Goal: Transaction & Acquisition: Purchase product/service

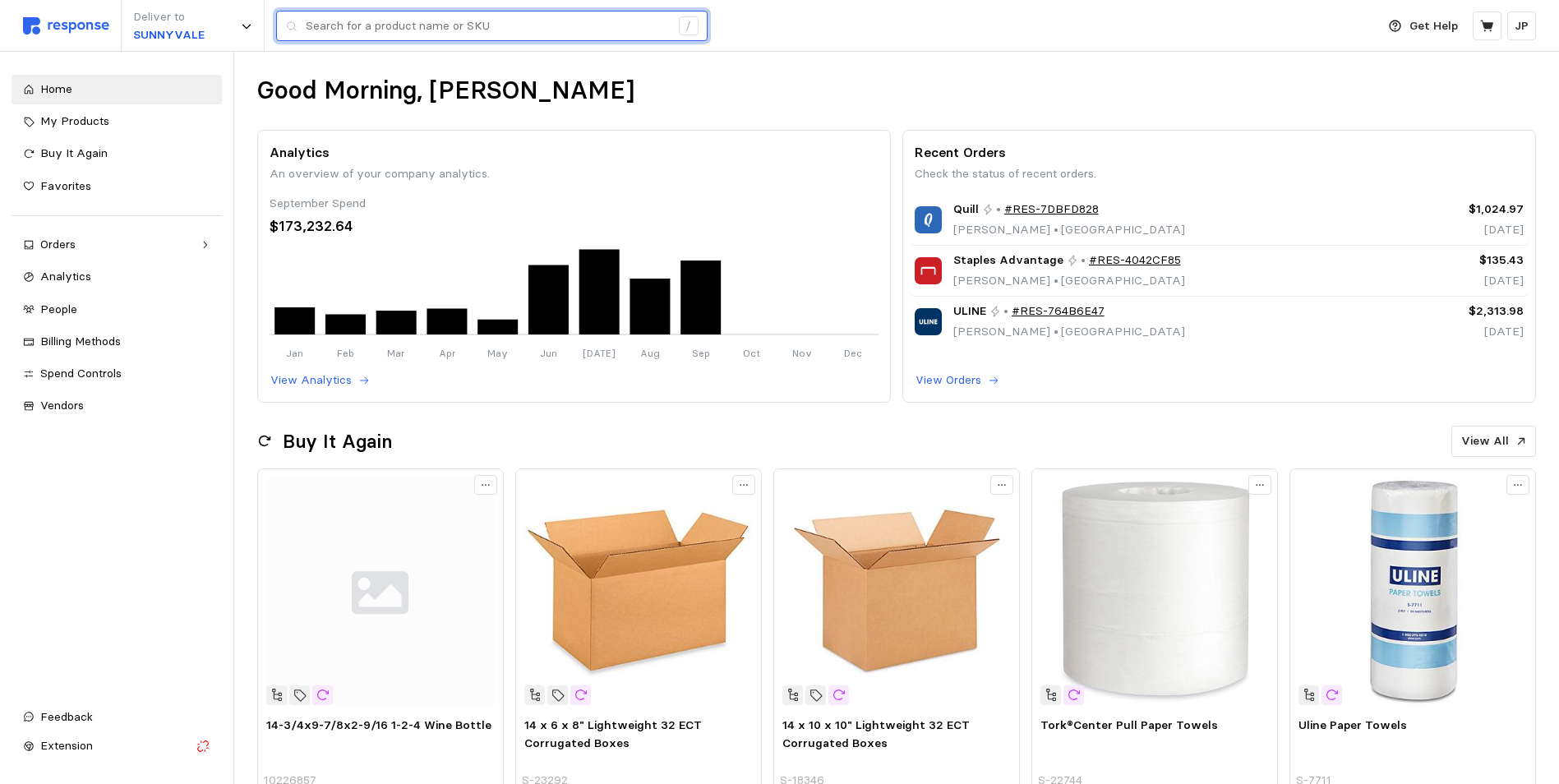
click at [369, 24] on input "text" at bounding box center [487, 27] width 364 height 30
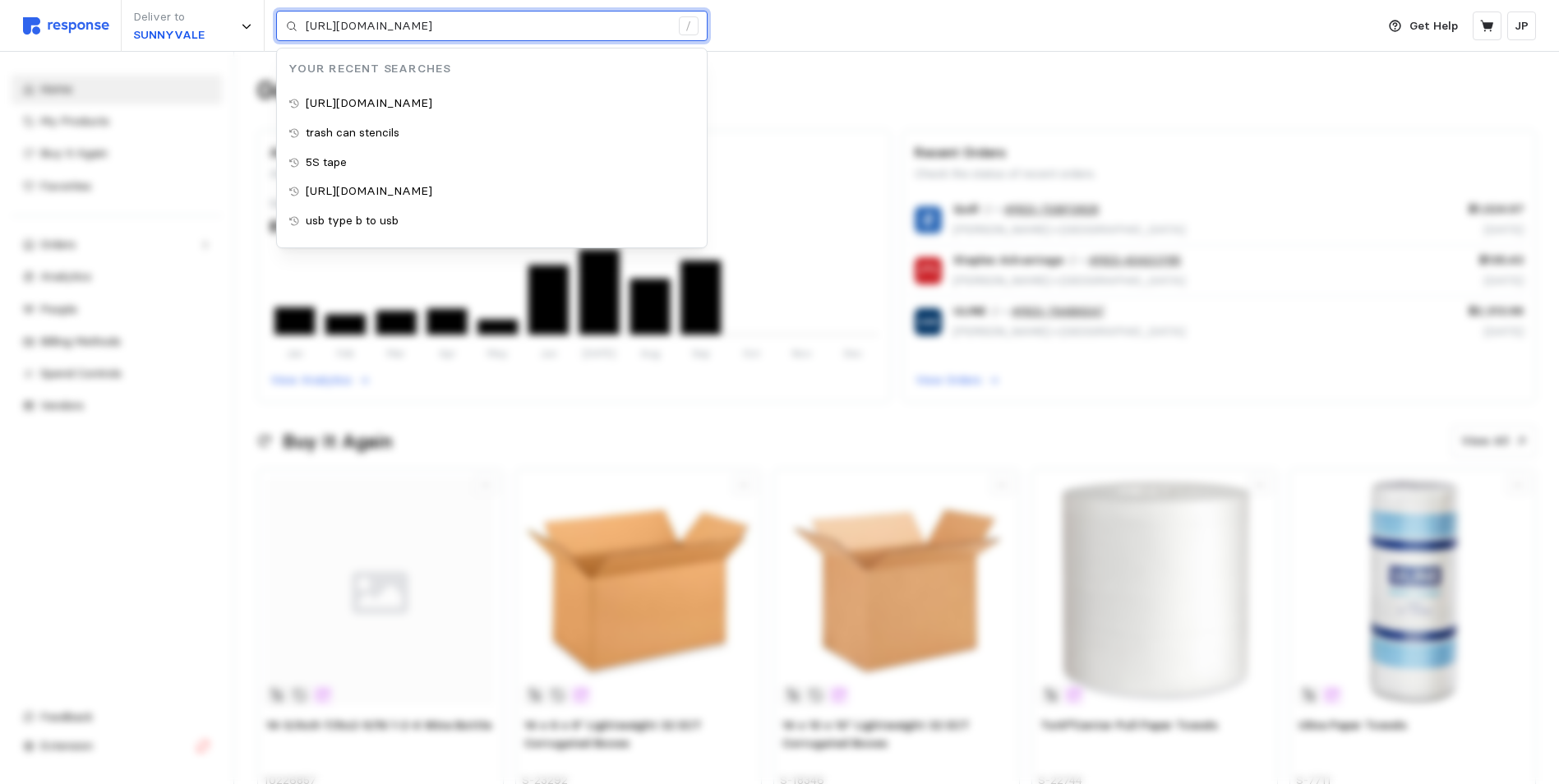
click at [335, 26] on input "[URL][DOMAIN_NAME]" at bounding box center [487, 27] width 364 height 30
click at [689, 26] on div "/" at bounding box center [689, 27] width 20 height 20
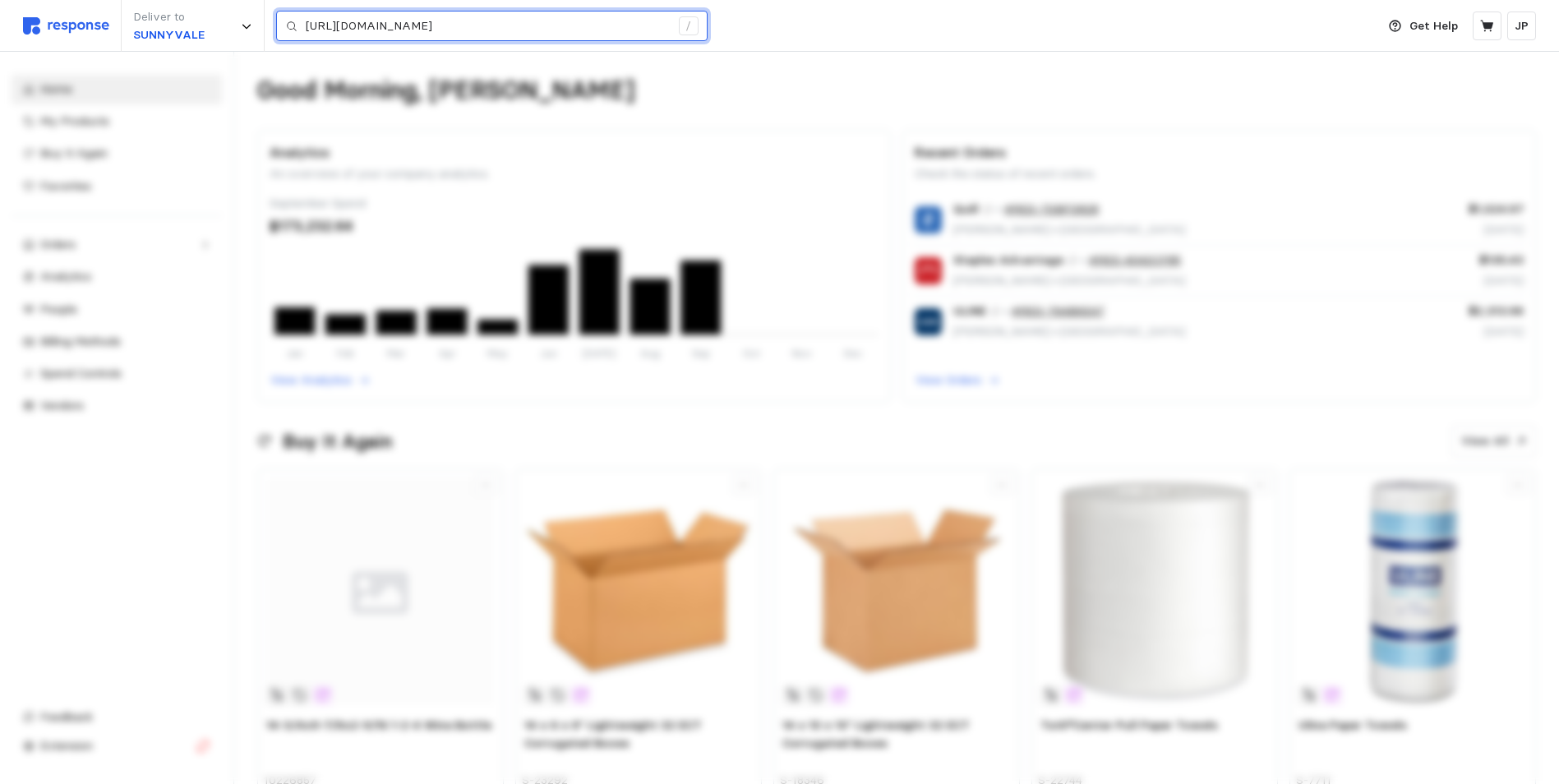
click at [659, 25] on input "[URL][DOMAIN_NAME]" at bounding box center [487, 27] width 364 height 30
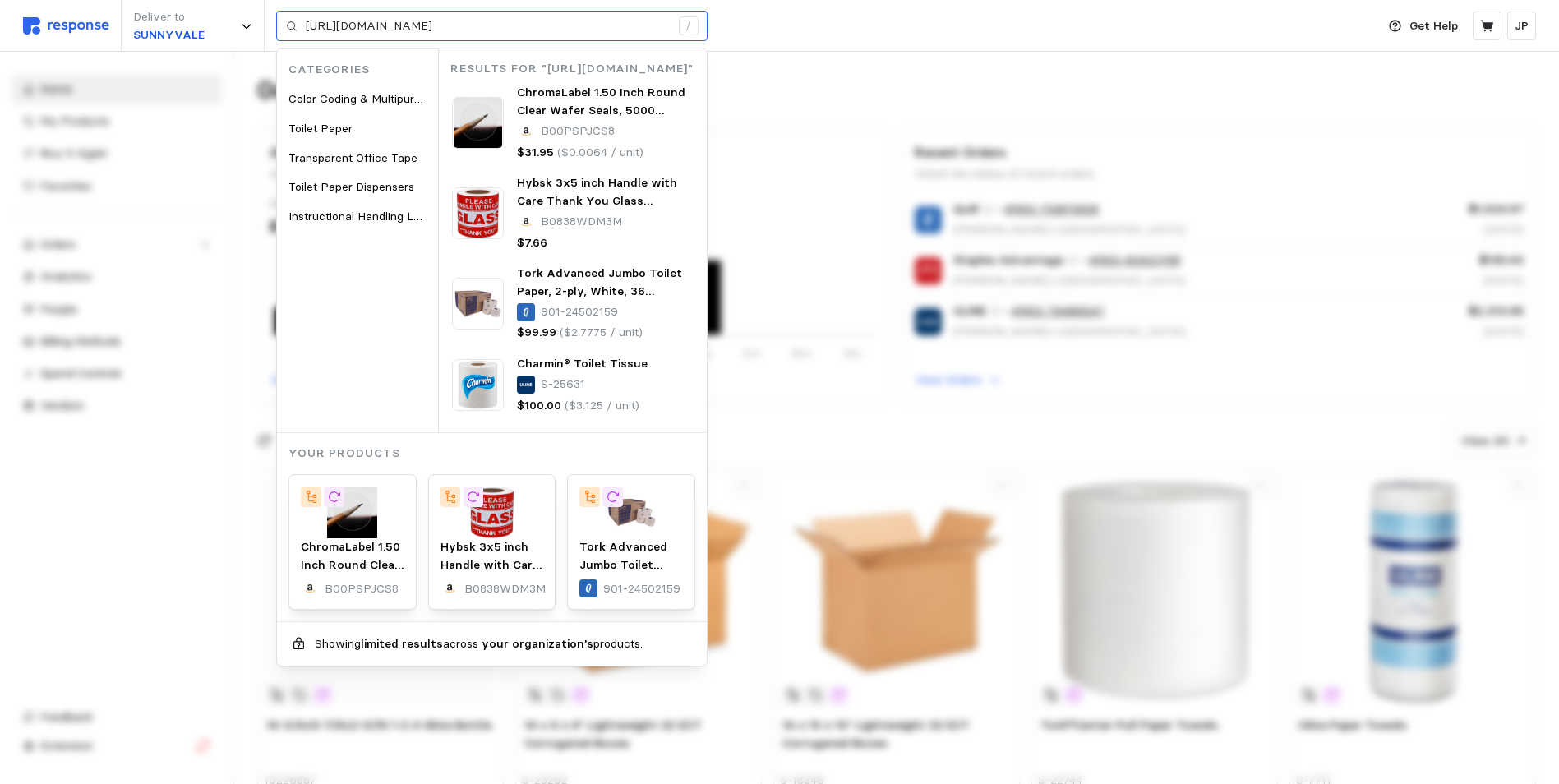
click at [681, 35] on div "https://www.amazon.com/SmartSign-Polyethylene-Reusable-Stecil-Graphic/dp/B00HKA…" at bounding box center [492, 27] width 432 height 32
click at [670, 24] on div "https://www.amazon.com/SmartSign-Polyethylene-Reusable-Stecil-Graphic/dp/B00HKA…" at bounding box center [492, 27] width 432 height 32
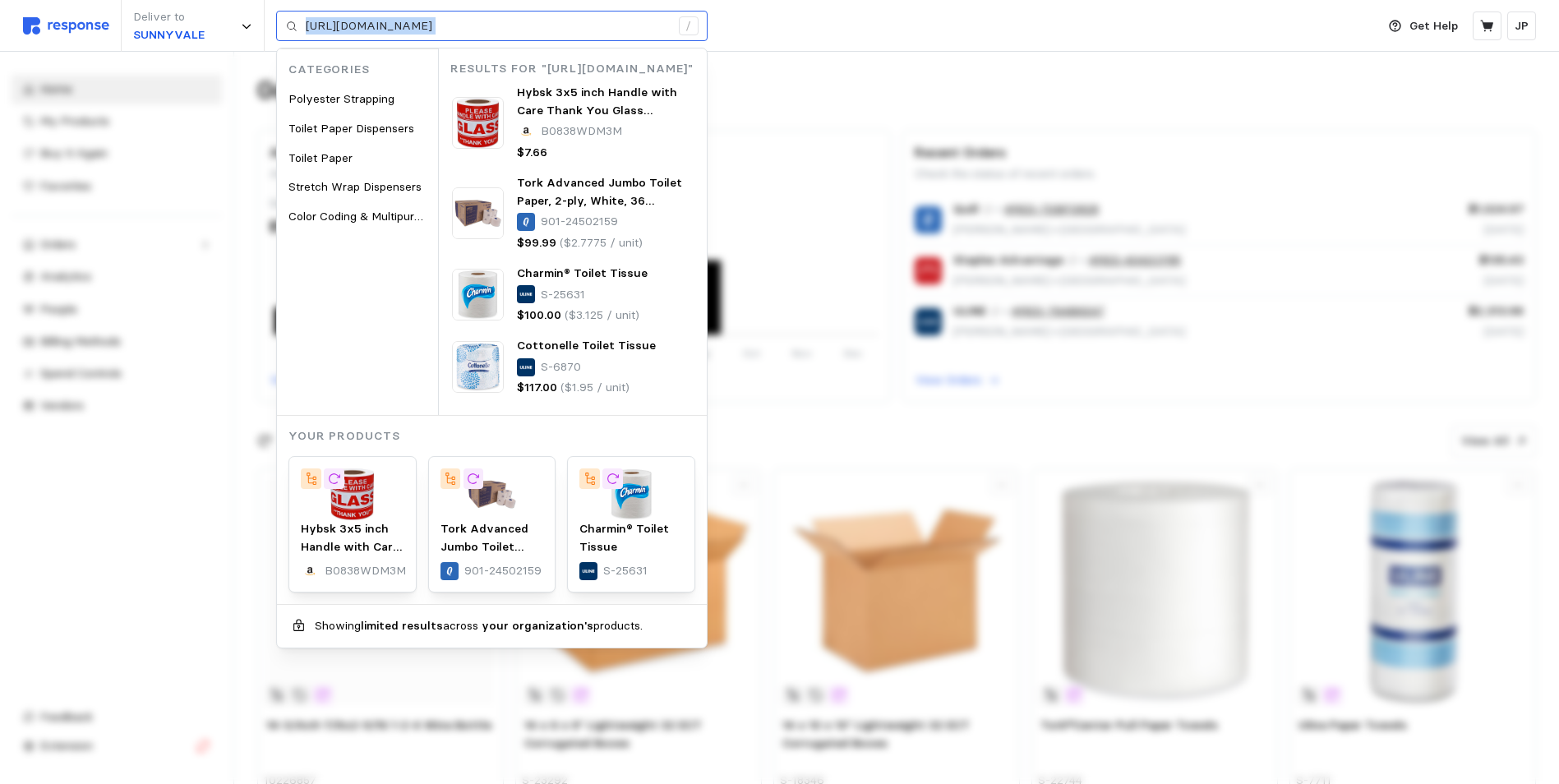
drag, startPoint x: 305, startPoint y: 24, endPoint x: 686, endPoint y: 26, distance: 381.0
click at [688, 29] on div "https://www.amazon.com/SmartSign-Polyethylene-Reusable-Scil-Graphic/dp/B00HKAQM…" at bounding box center [492, 27] width 432 height 32
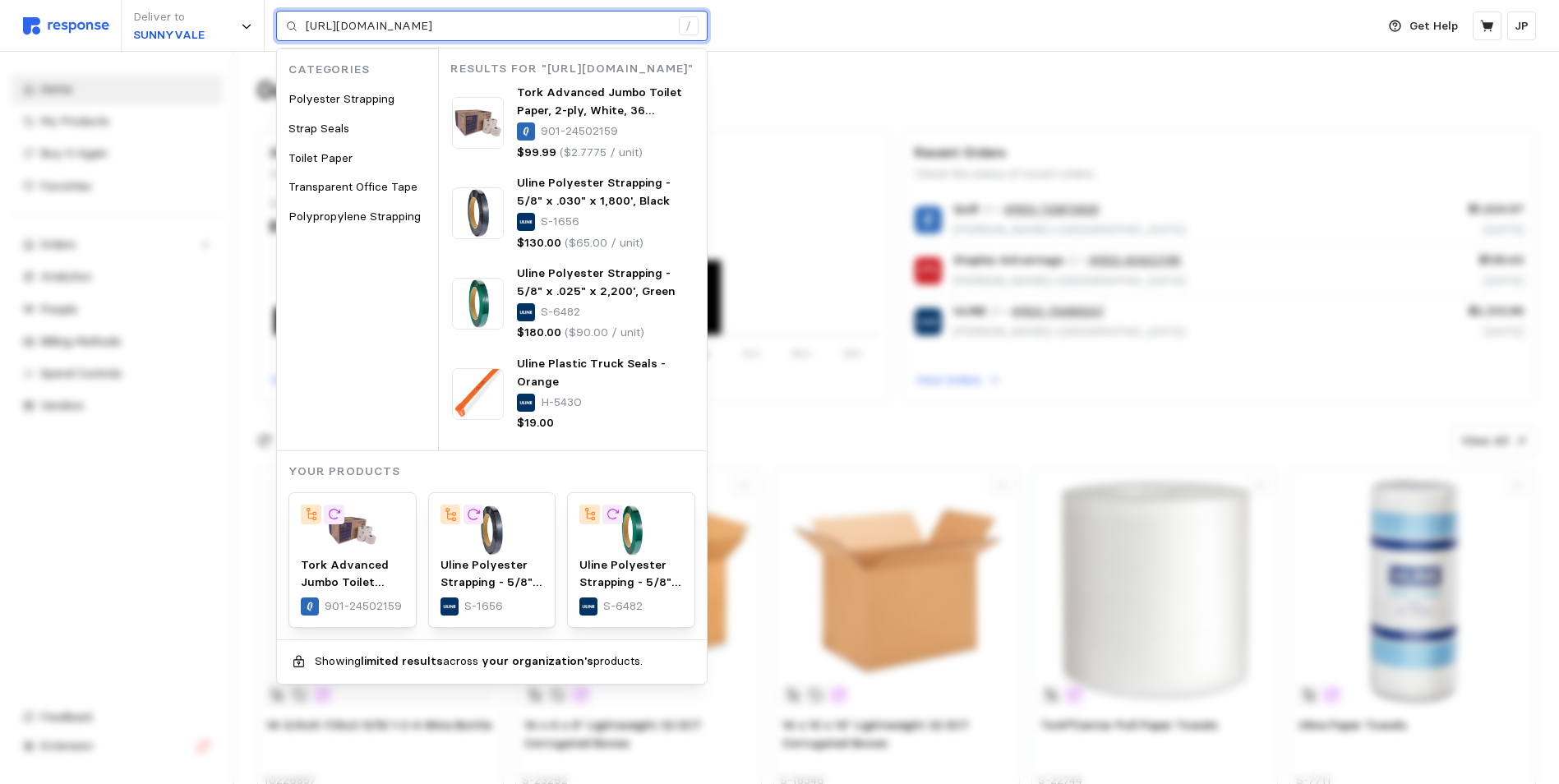
drag, startPoint x: 669, startPoint y: 23, endPoint x: 276, endPoint y: 3, distance: 393.5
click at [278, 5] on div "Deliver to SUNNYVALE https://www.amazon.com/SmartSign-Polyethylene-Reusable-Sl-…" at bounding box center [696, 26] width 1345 height 51
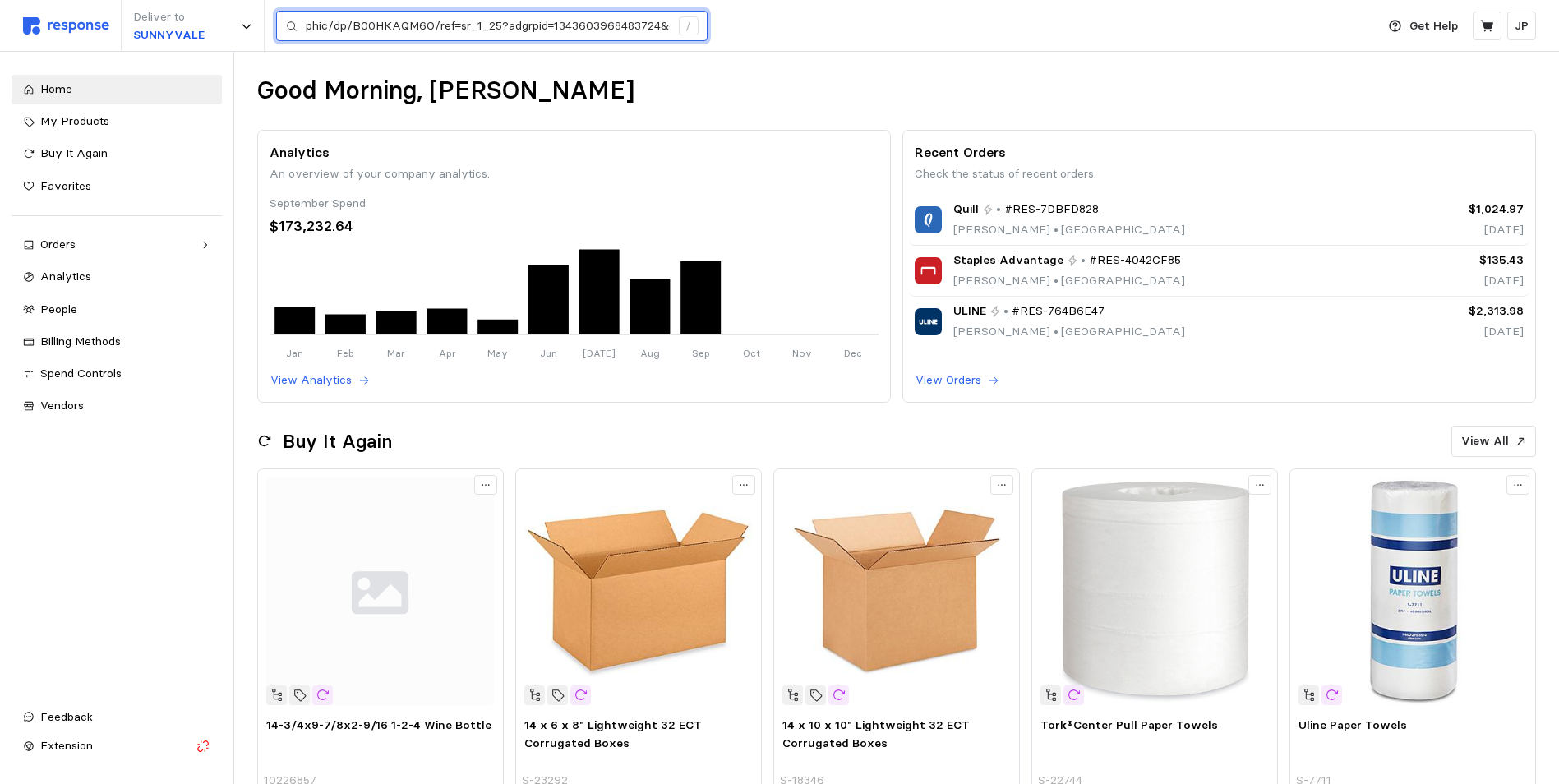
type input "phic/dp/B00HKAQM6O/ref=sr_1_25?adgrpid=1343603968483724&dib=eyJ2IjoiMSJ9.qNjVzQ…"
click at [691, 24] on div "/" at bounding box center [689, 27] width 20 height 20
drag, startPoint x: 303, startPoint y: 26, endPoint x: 680, endPoint y: 29, distance: 377.0
click at [679, 29] on div "phic/dp/B00HKAQM6O/ref=sr_1_25?adgrpid=1343603968483724&dib=eyJ2IjoiMSJ9.qNjVzQ…" at bounding box center [492, 27] width 432 height 32
drag, startPoint x: 670, startPoint y: 19, endPoint x: 276, endPoint y: 1, distance: 394.4
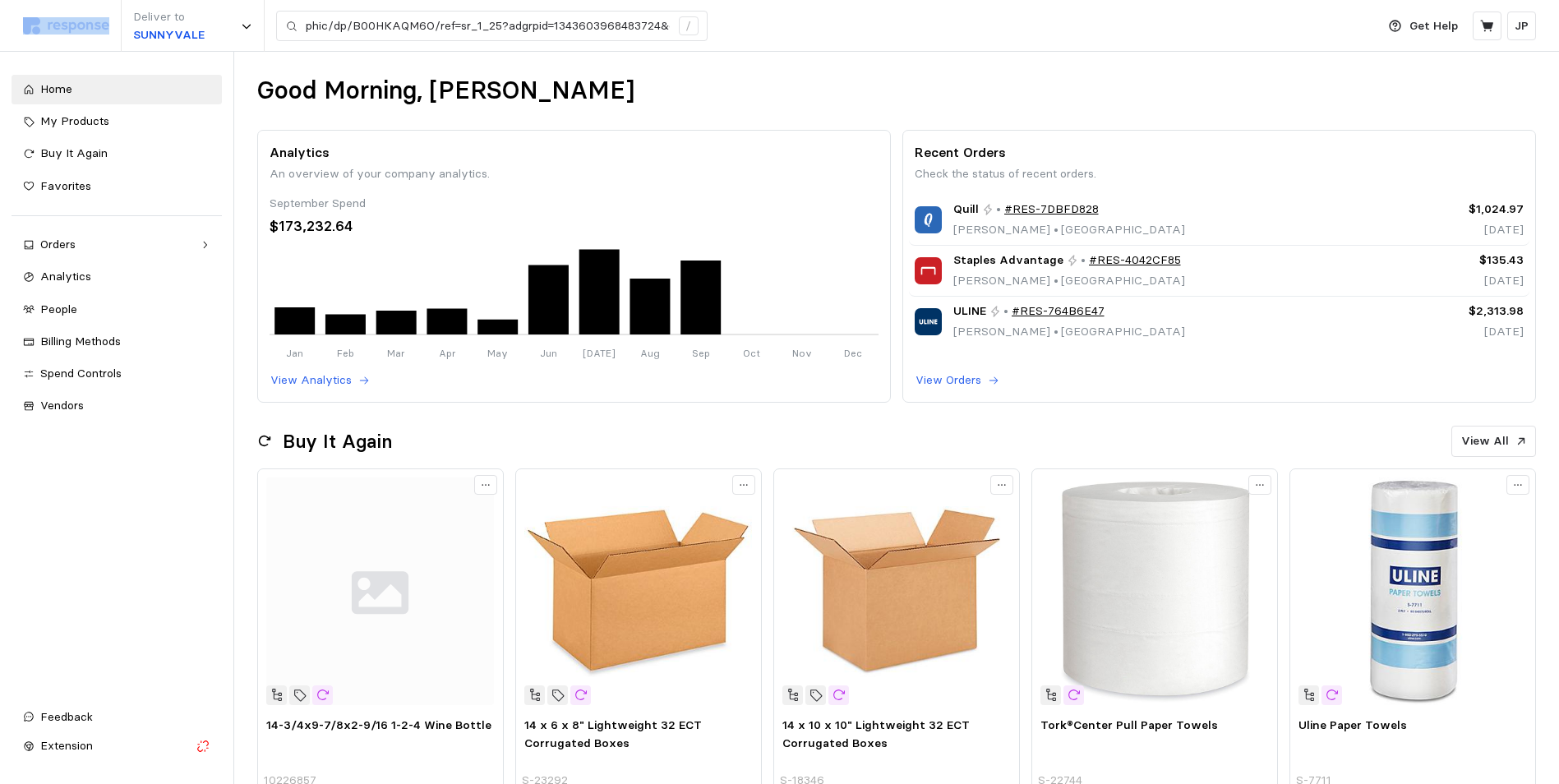
click at [276, 1] on div "Deliver to SUNNYVALE phic/dp/B00HKAQM6O/ref=sr_1_25?adgrpid=1343603968483724&di…" at bounding box center [696, 26] width 1345 height 51
click at [839, 54] on div "Good Morning, Jon Analytics An overview of your company analytics. September Sp…" at bounding box center [897, 753] width 1325 height 1404
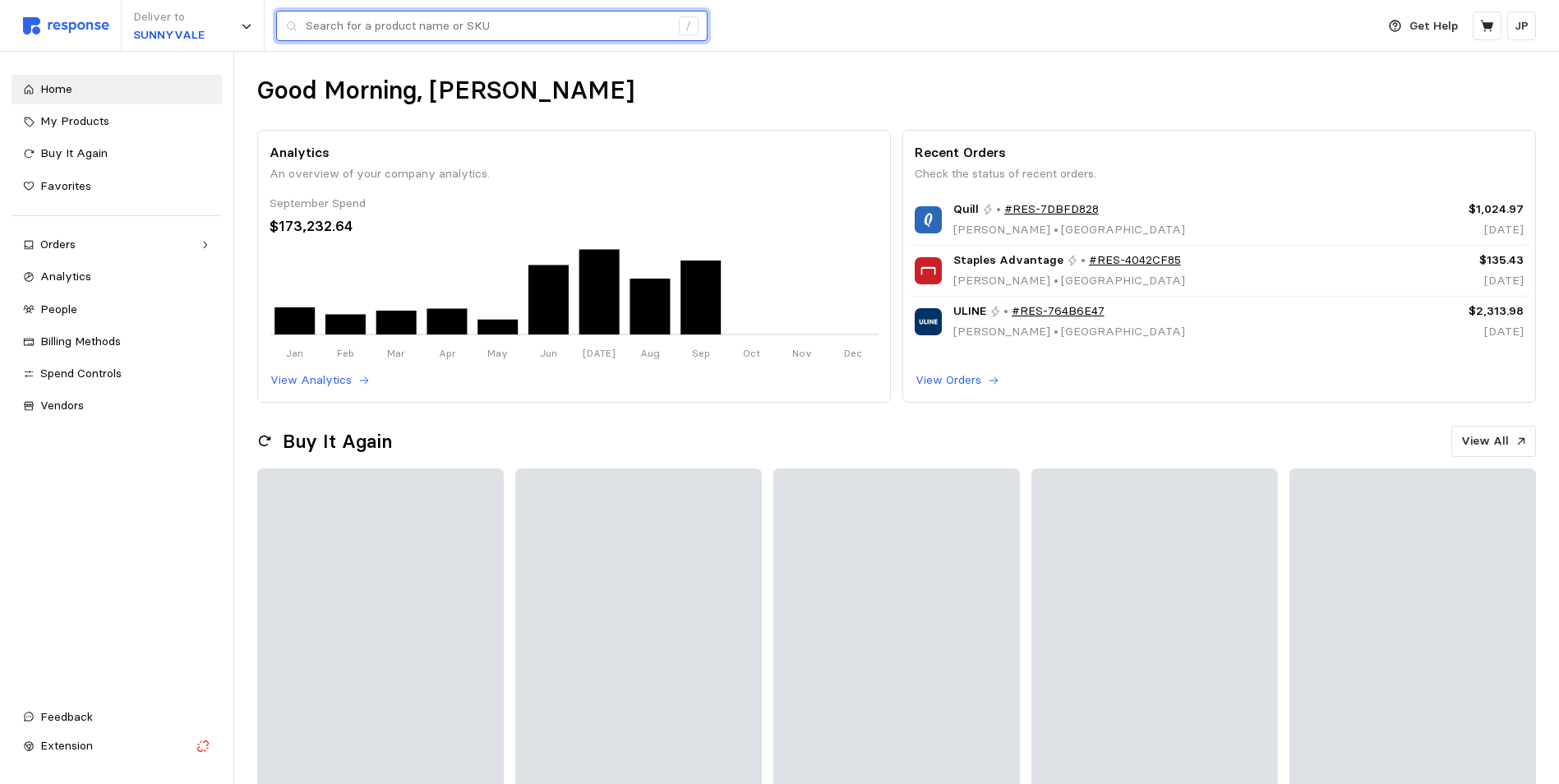
click at [354, 23] on input "text" at bounding box center [487, 27] width 364 height 30
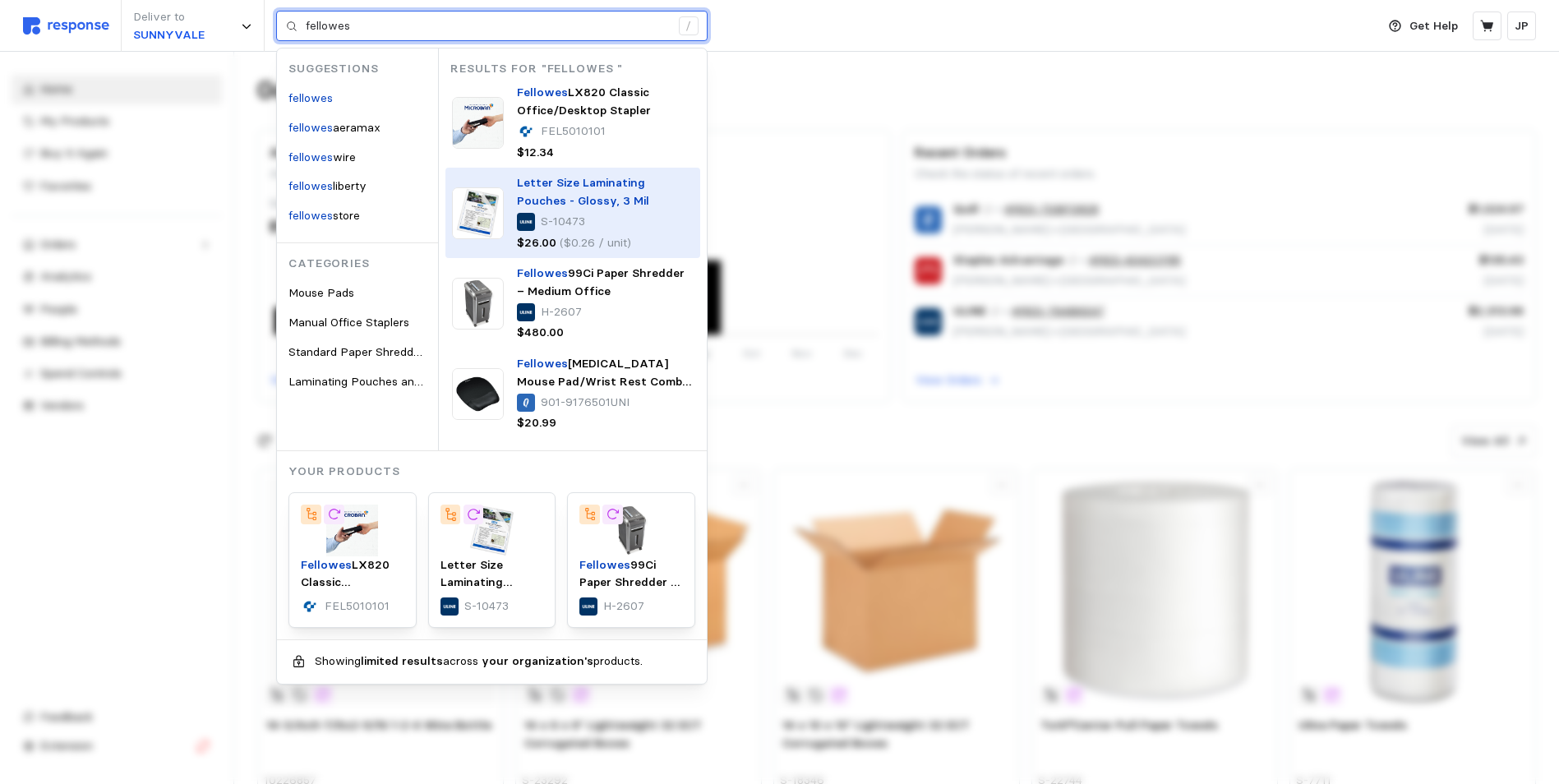
click at [571, 185] on span "Letter Size Laminating Pouches - Glossy, 3 Mil" at bounding box center [583, 192] width 132 height 33
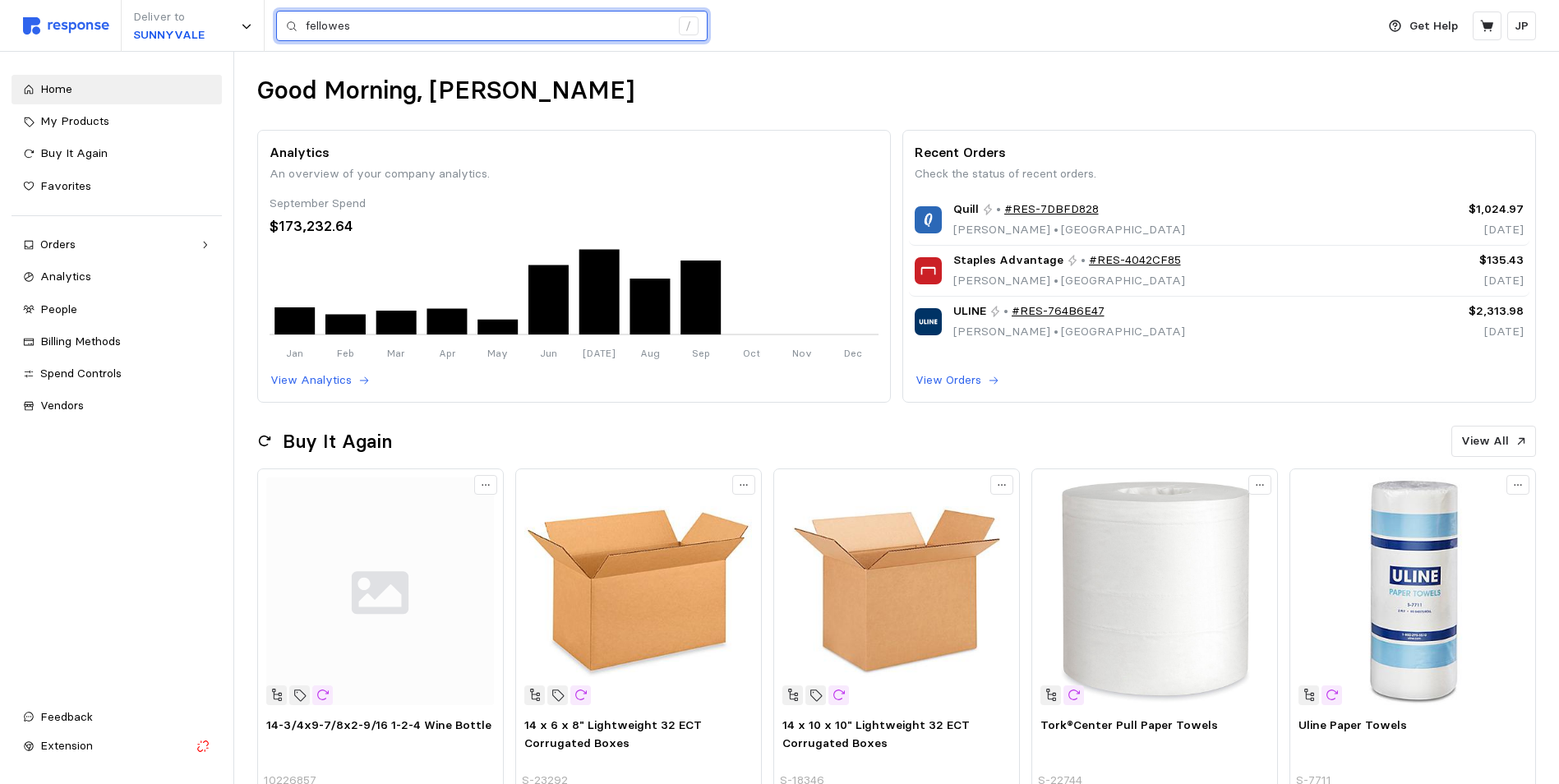
type input "fellowes"
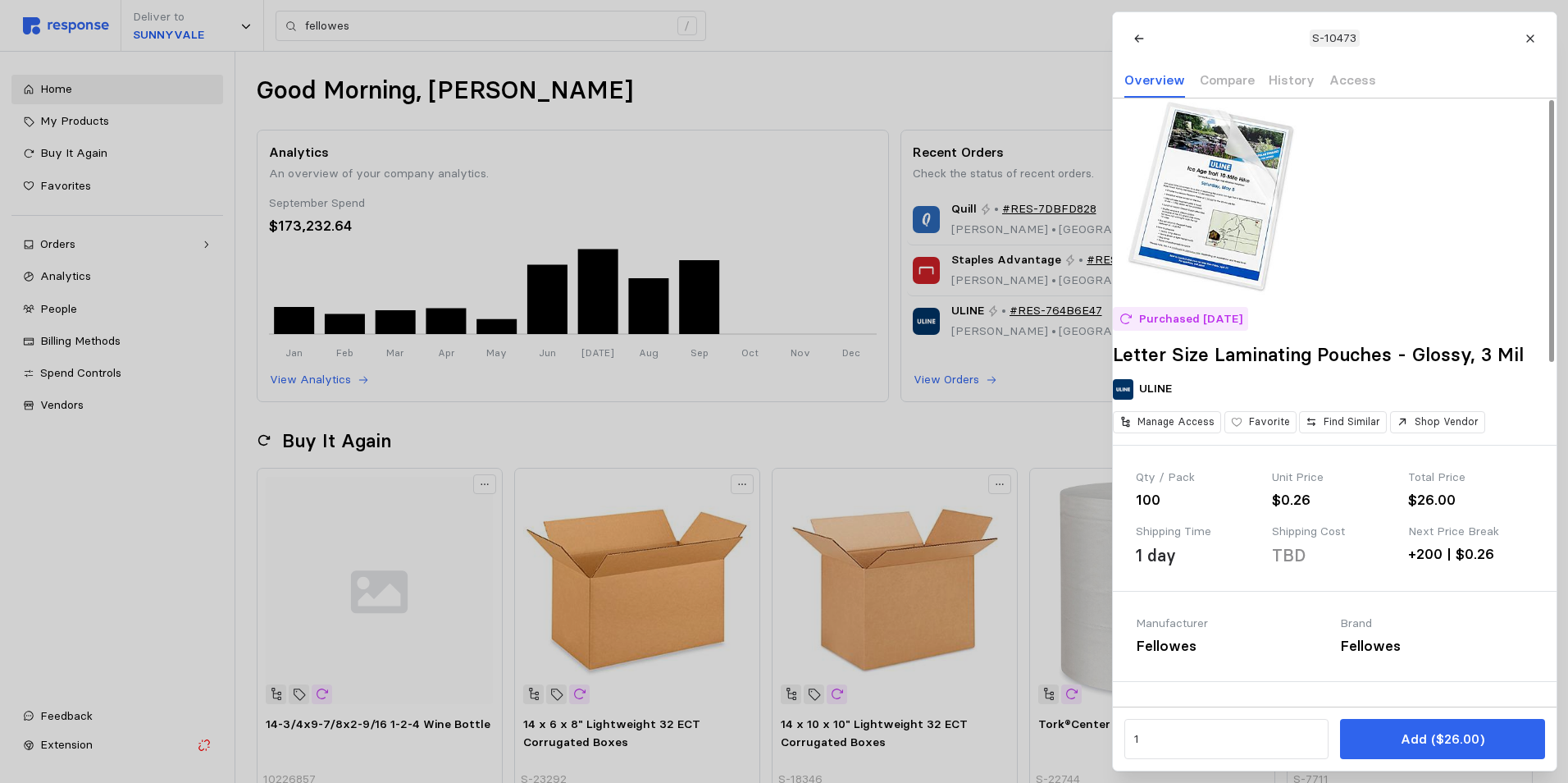
click at [1270, 206] on img at bounding box center [1212, 197] width 197 height 197
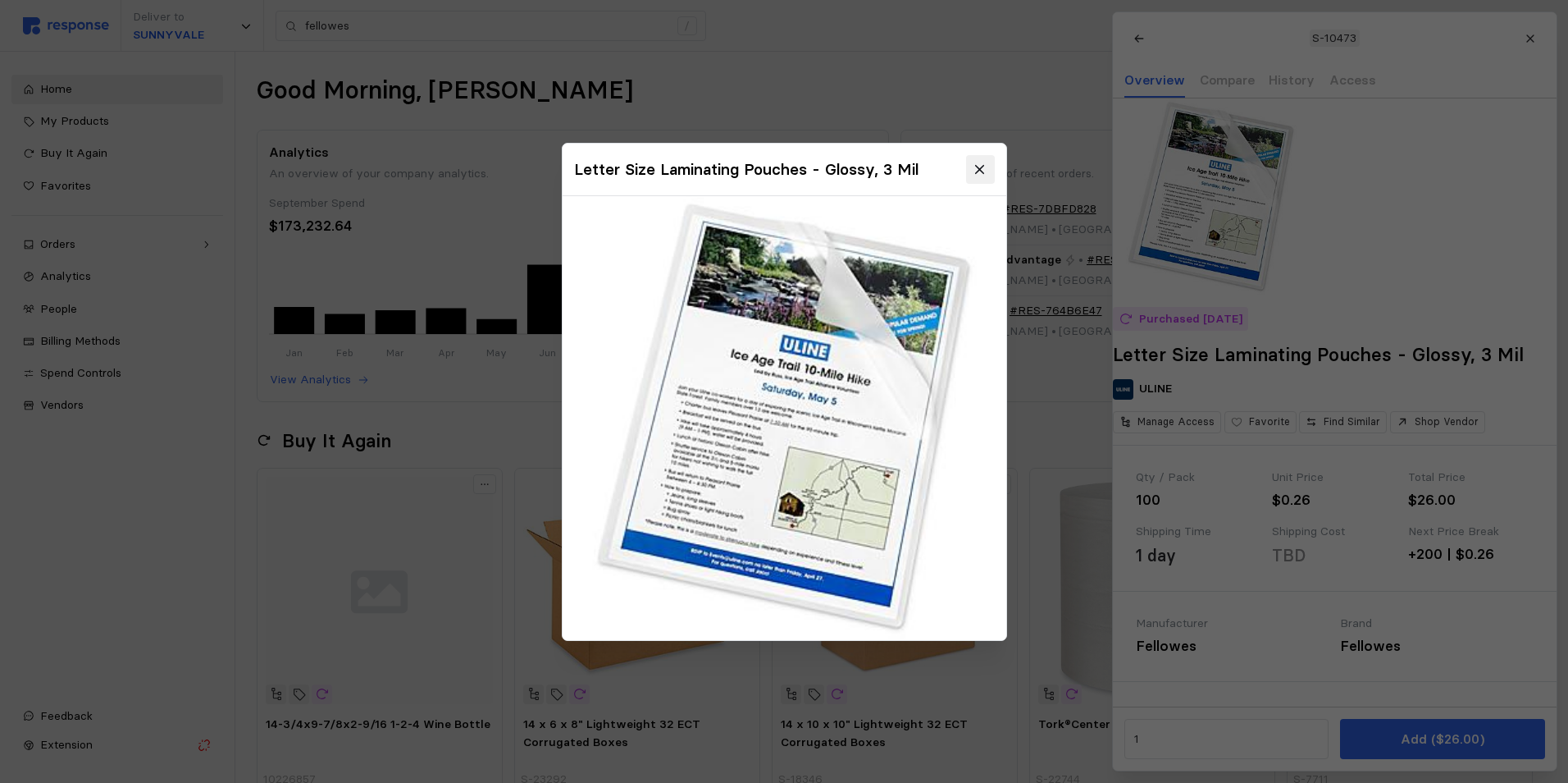
click at [980, 173] on icon at bounding box center [980, 170] width 15 height 15
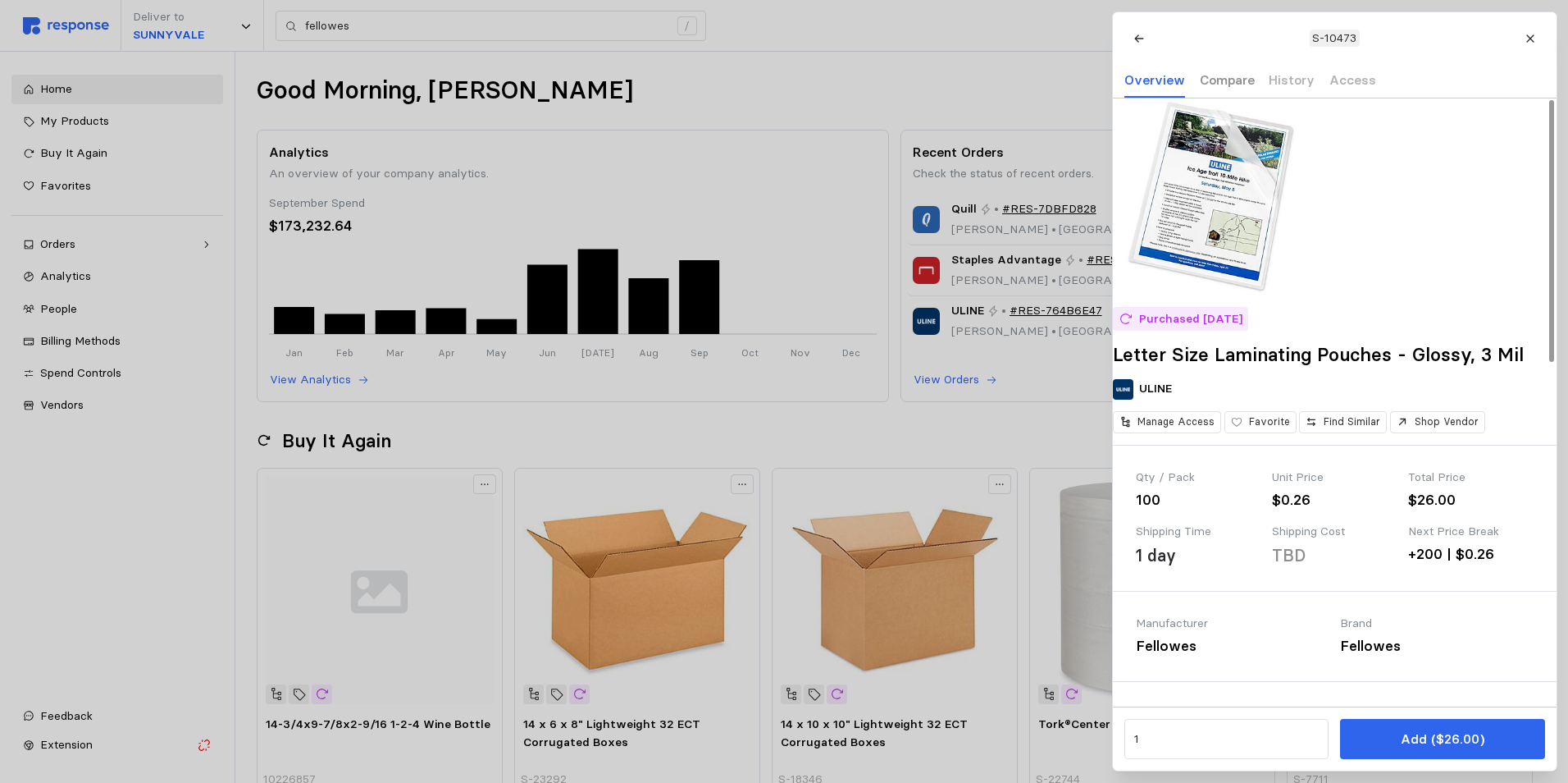
click at [1236, 78] on p "Compare" at bounding box center [1226, 80] width 55 height 21
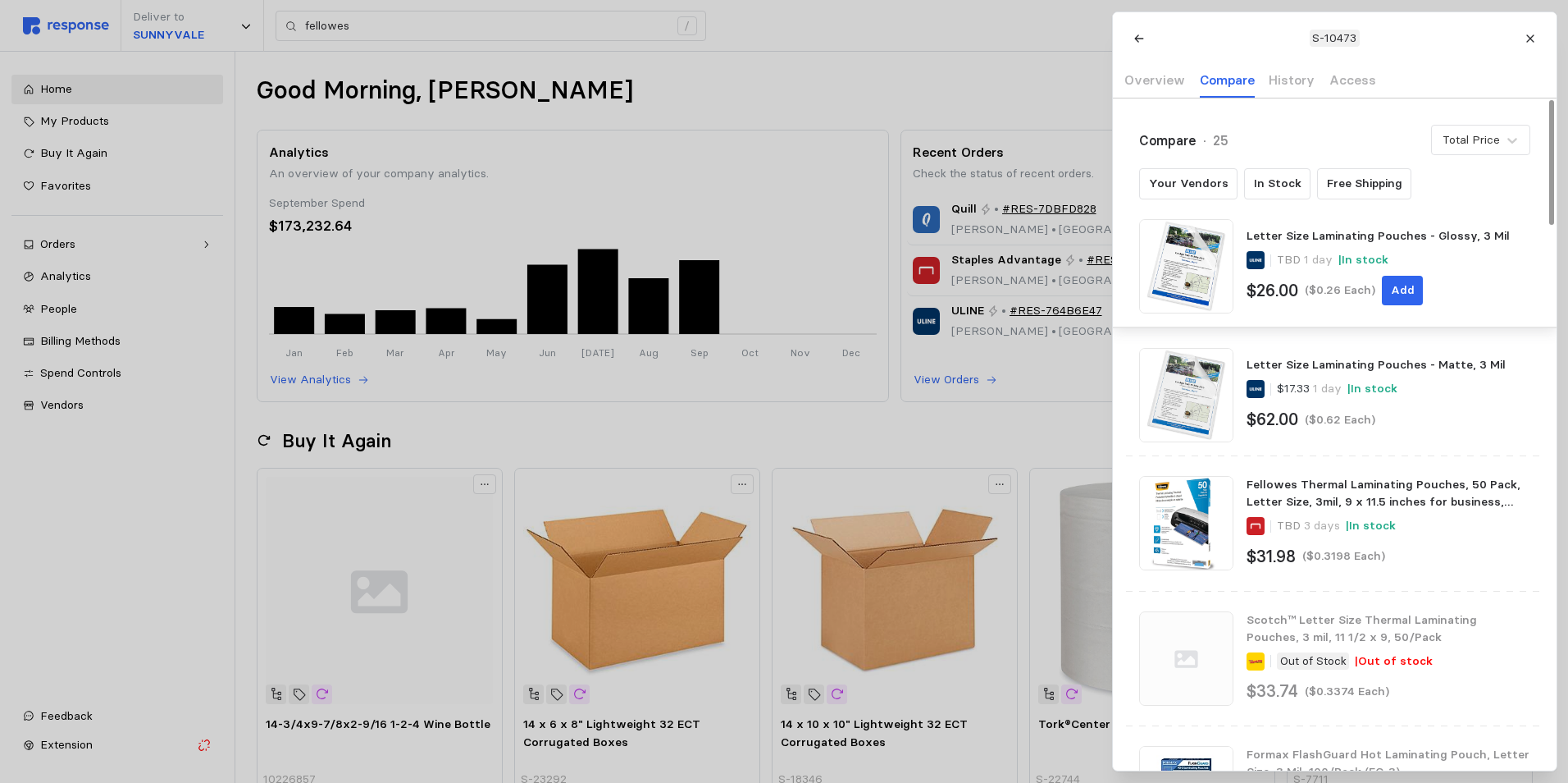
click at [1300, 234] on div "Letter Size Laminating Pouches - Glossy, 3 Mil" at bounding box center [1388, 235] width 283 height 17
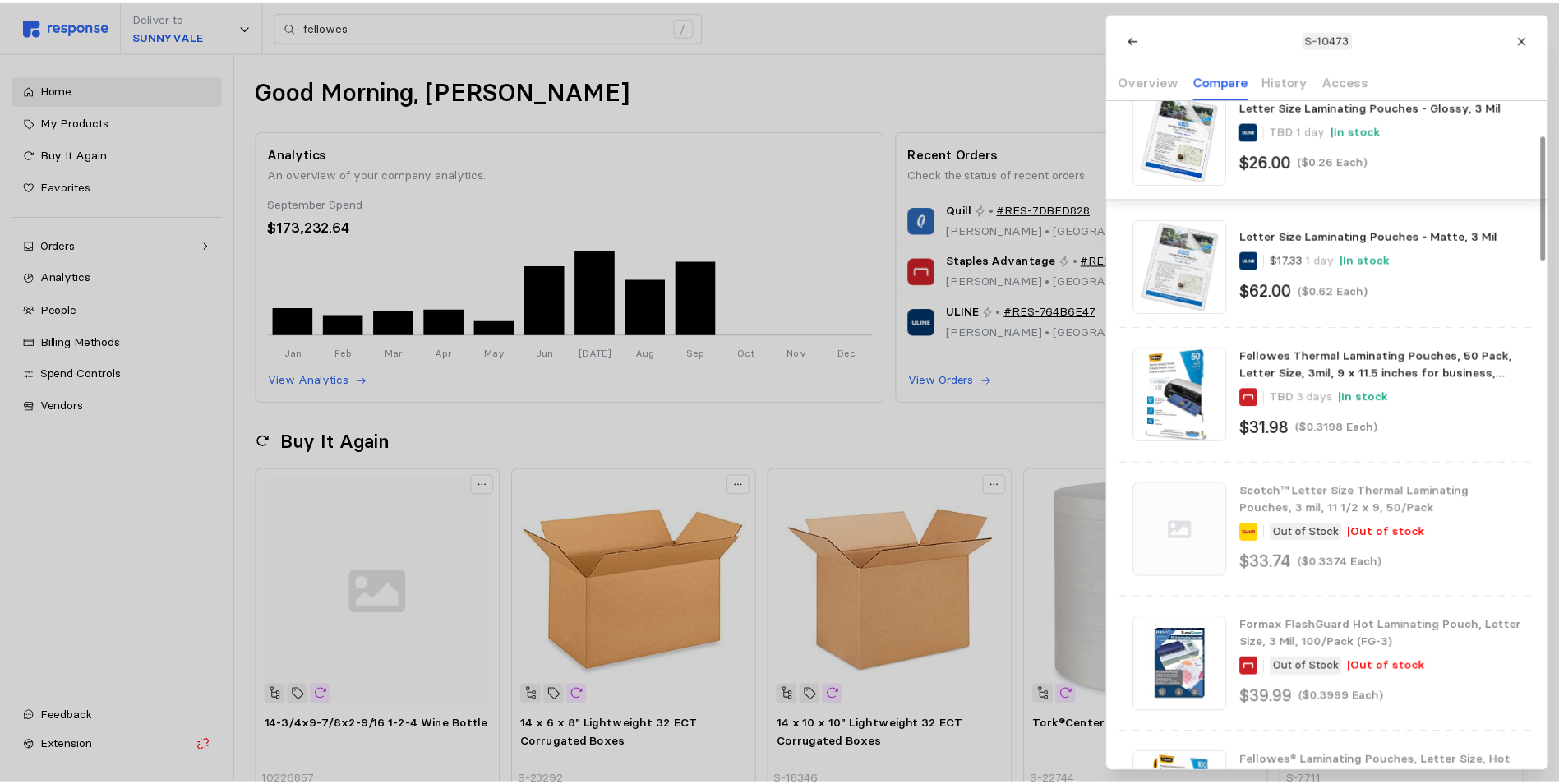
scroll to position [493, 0]
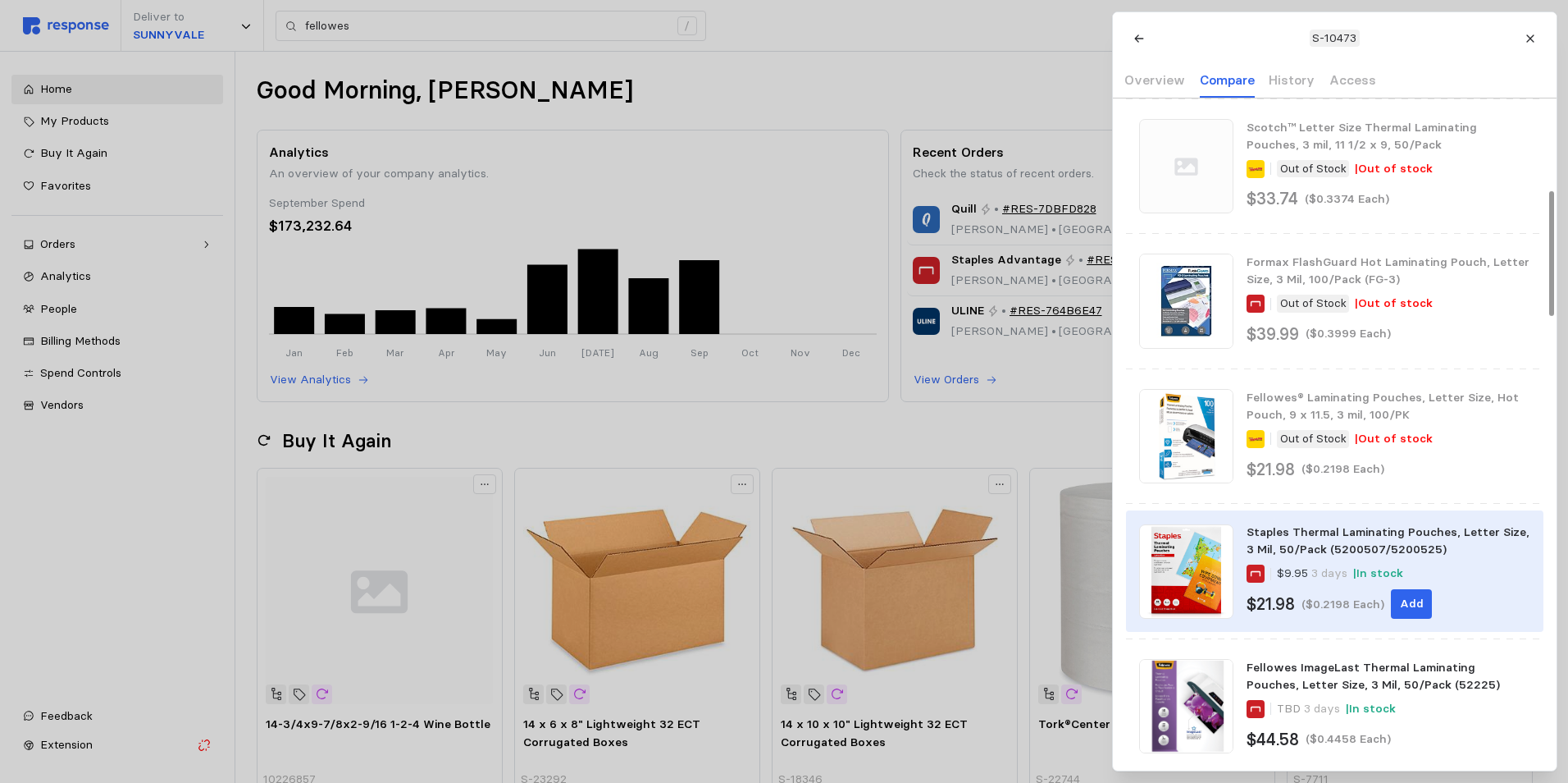
click at [1215, 563] on img at bounding box center [1186, 572] width 94 height 94
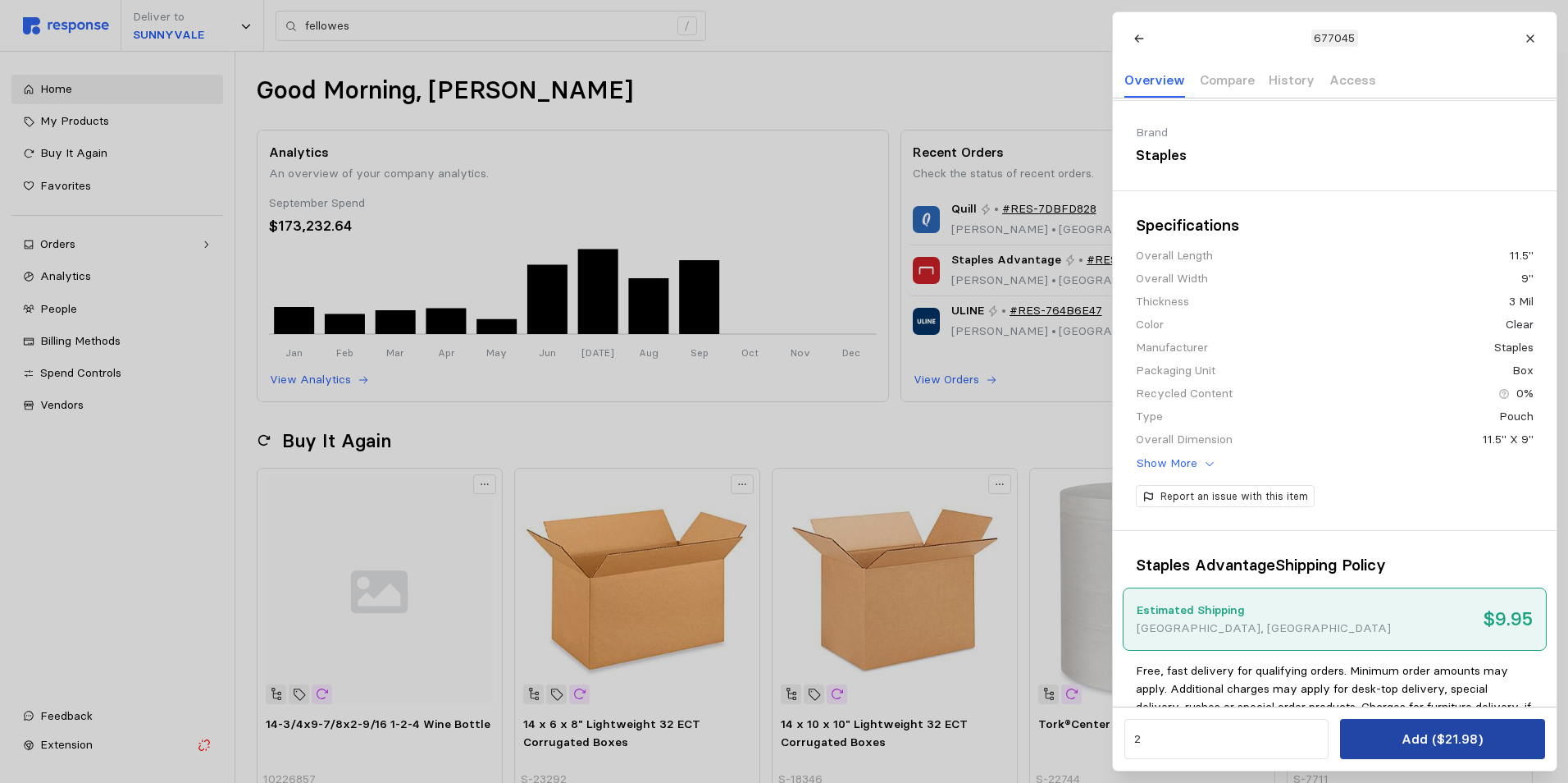
click at [1433, 732] on p "Add ($21.98)" at bounding box center [1442, 738] width 81 height 21
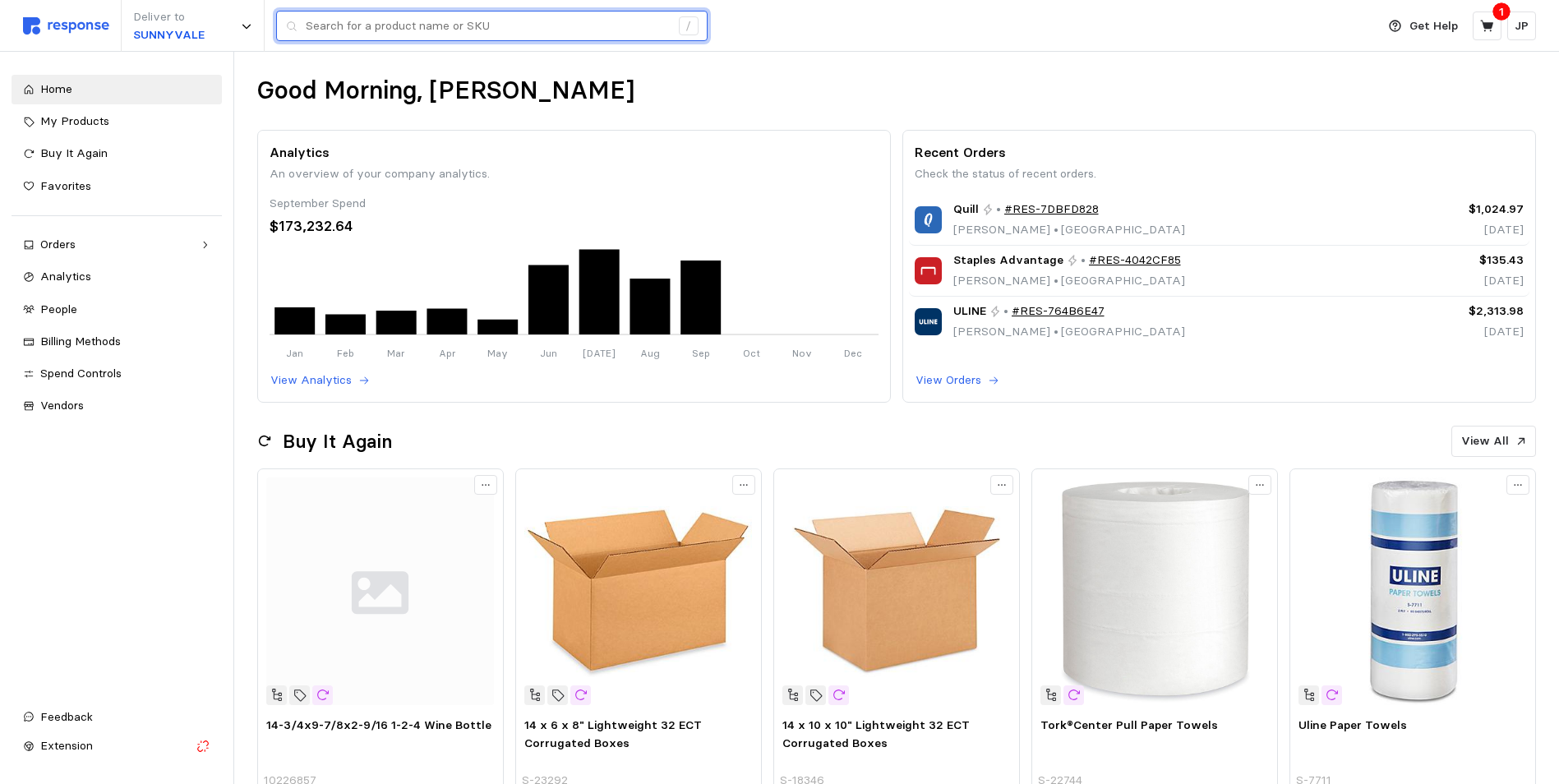
click at [382, 27] on input "text" at bounding box center [487, 27] width 364 height 30
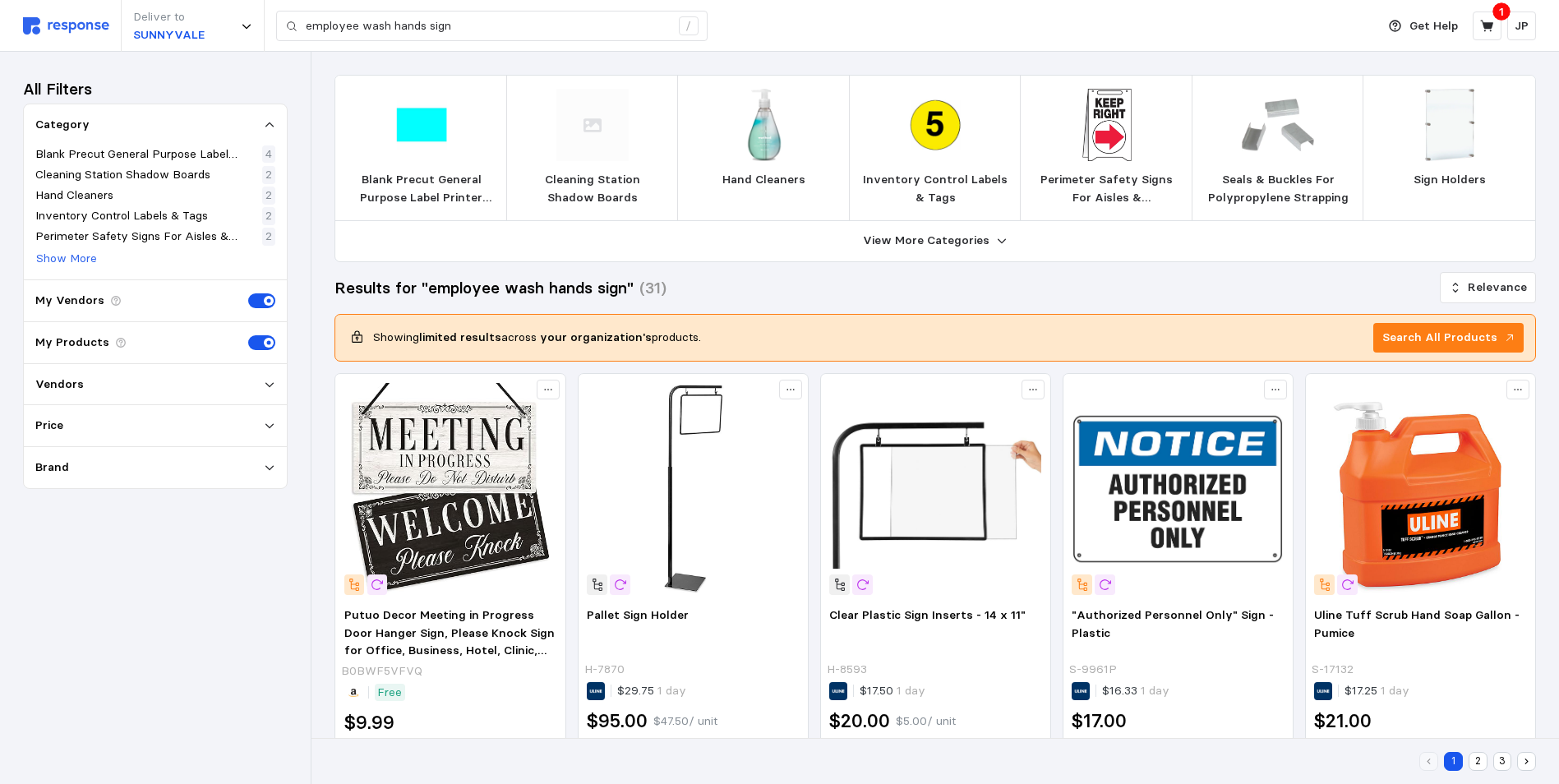
click at [1475, 757] on button "2" at bounding box center [1478, 761] width 19 height 19
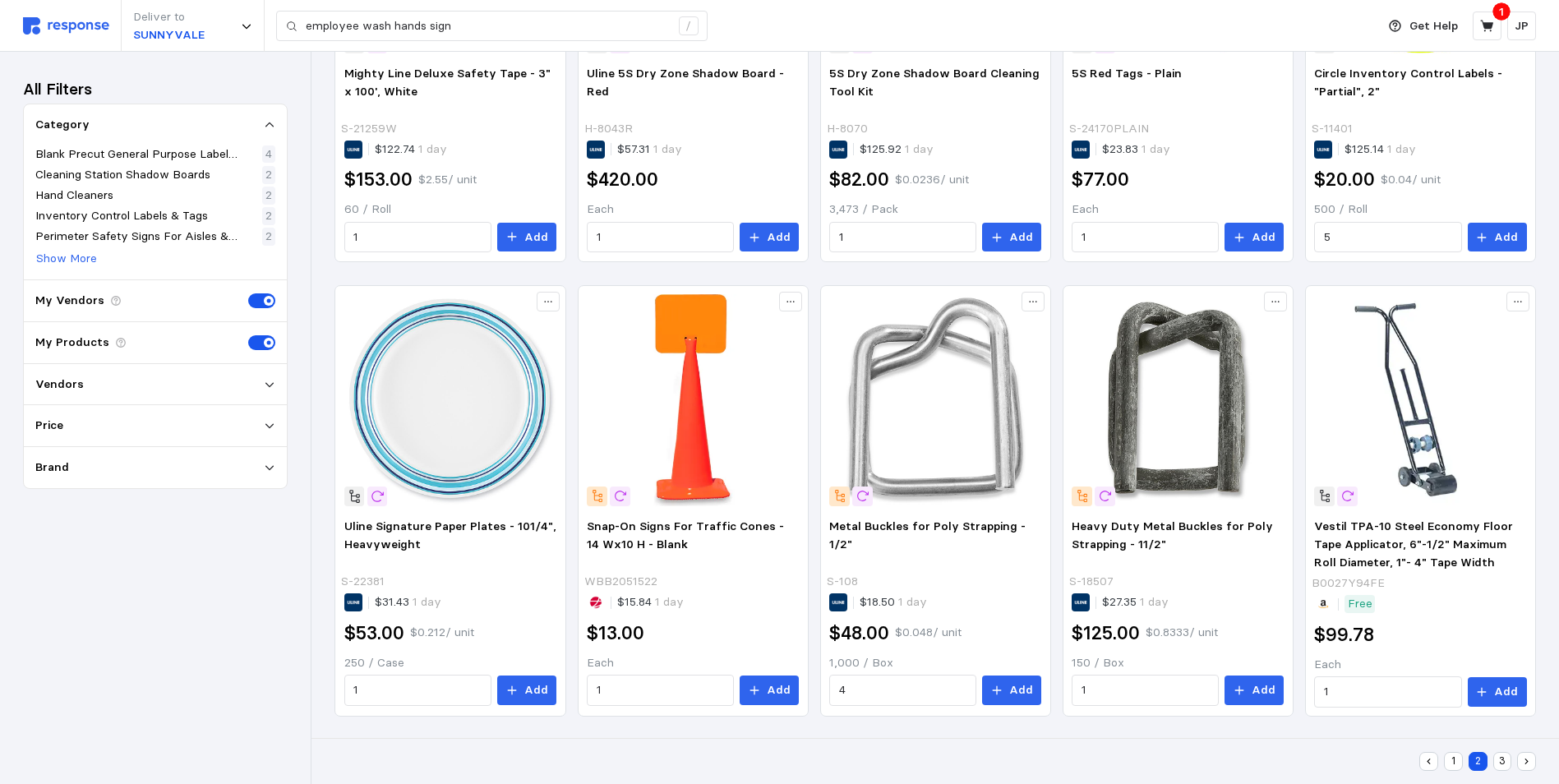
scroll to position [996, 0]
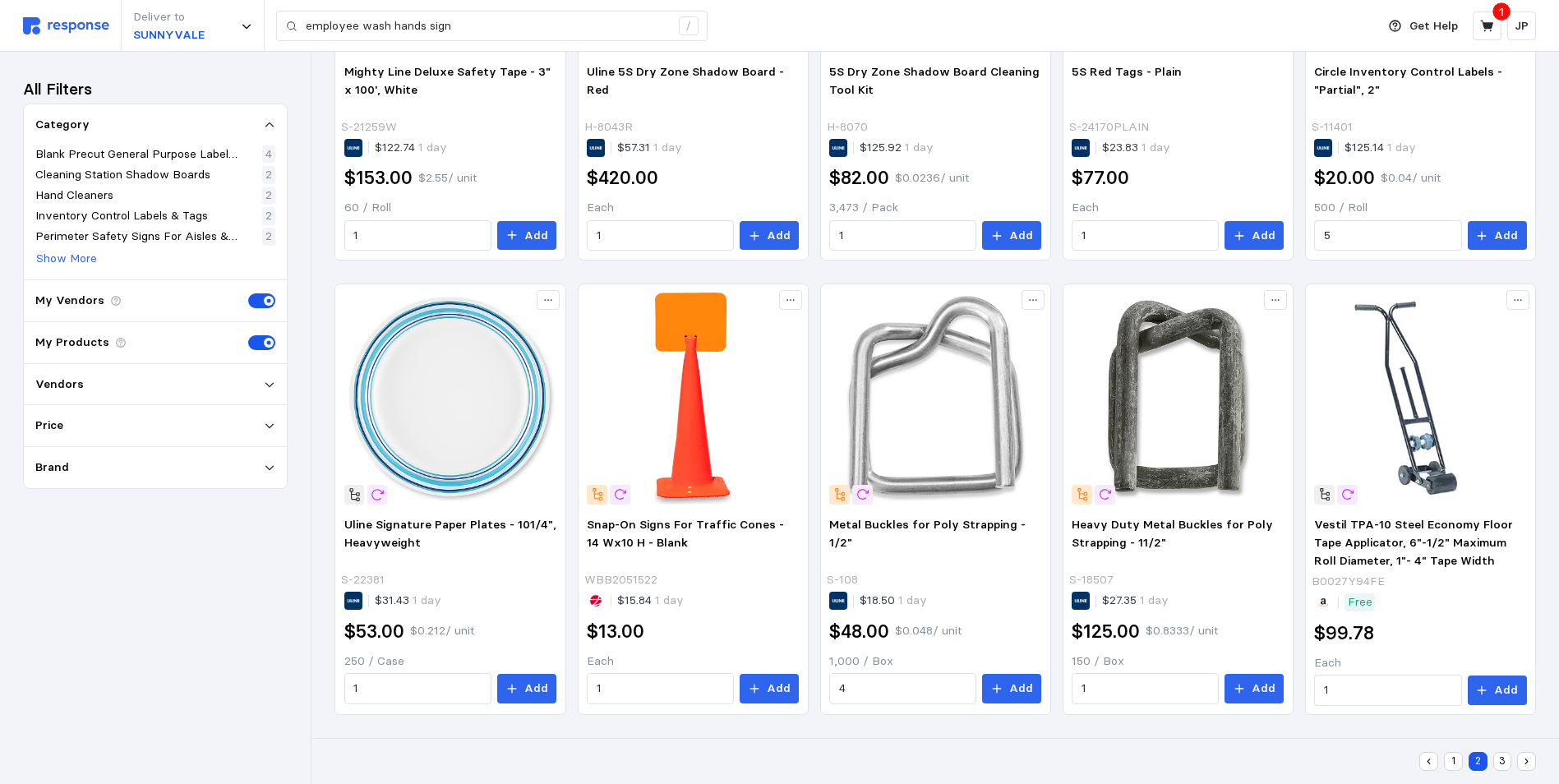
click at [1503, 757] on button "3" at bounding box center [1503, 761] width 19 height 19
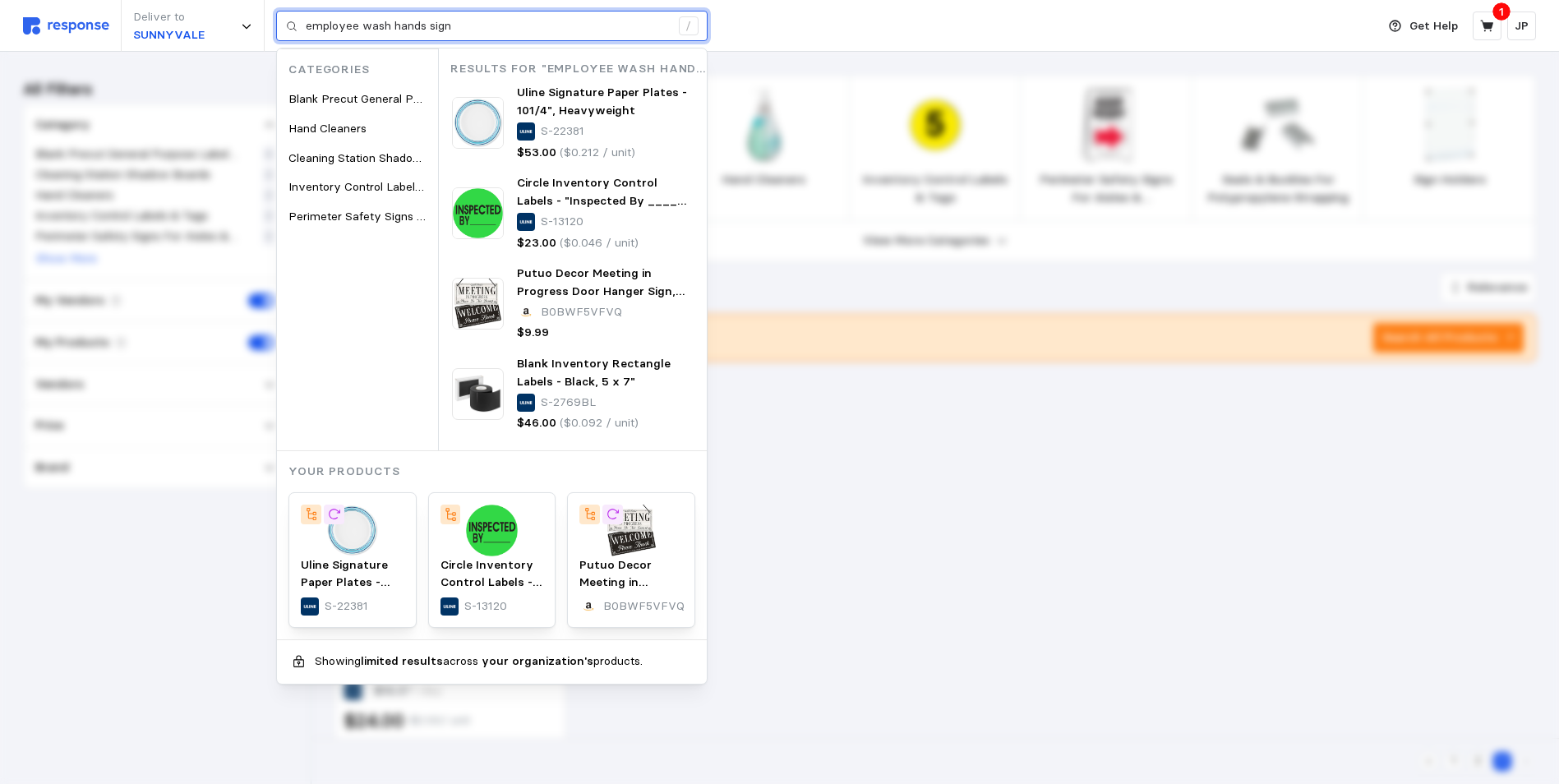
drag, startPoint x: 459, startPoint y: 23, endPoint x: 298, endPoint y: 25, distance: 161.0
click at [298, 25] on div "employee wash hands sign /" at bounding box center [492, 27] width 432 height 32
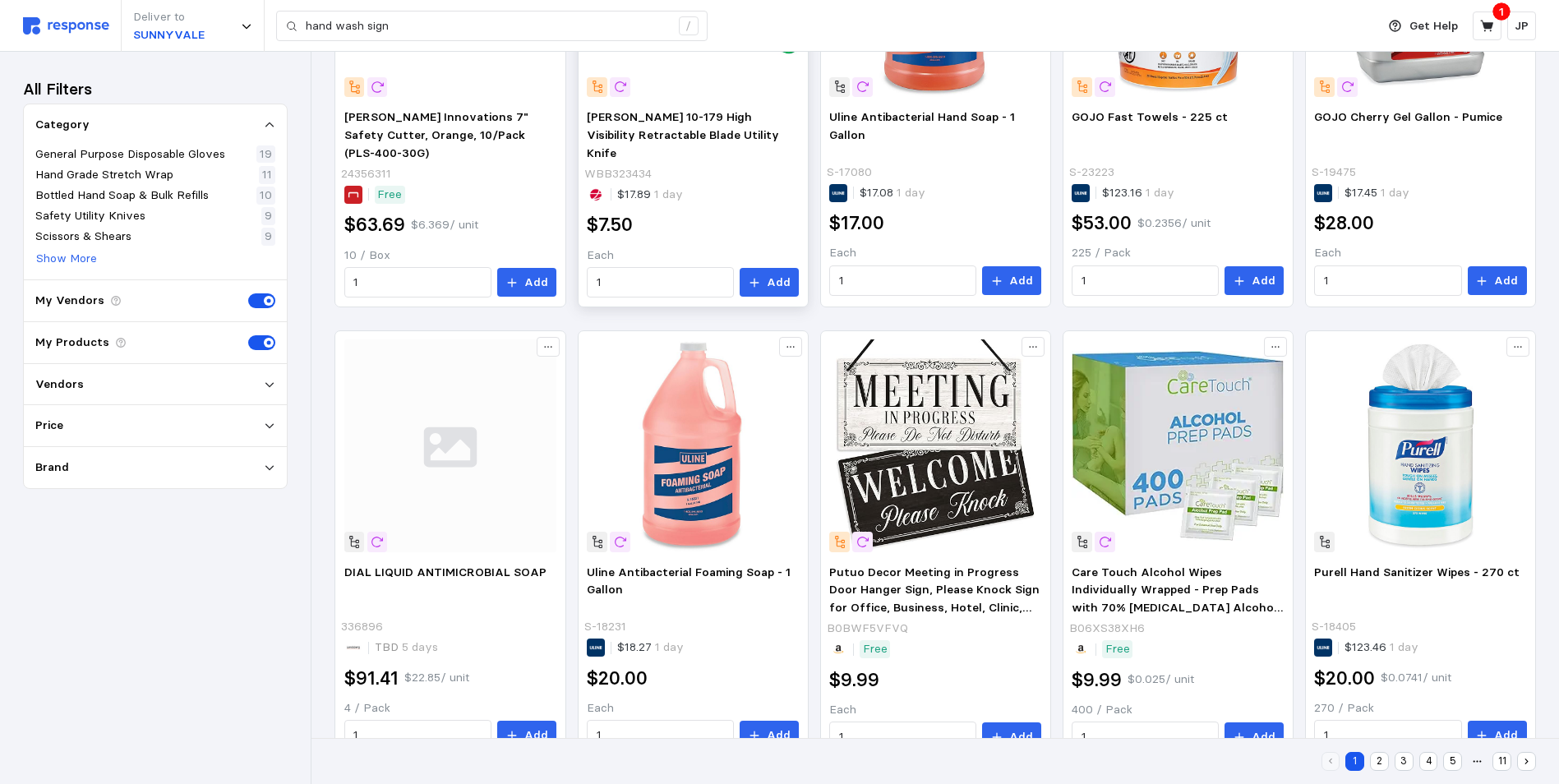
scroll to position [996, 0]
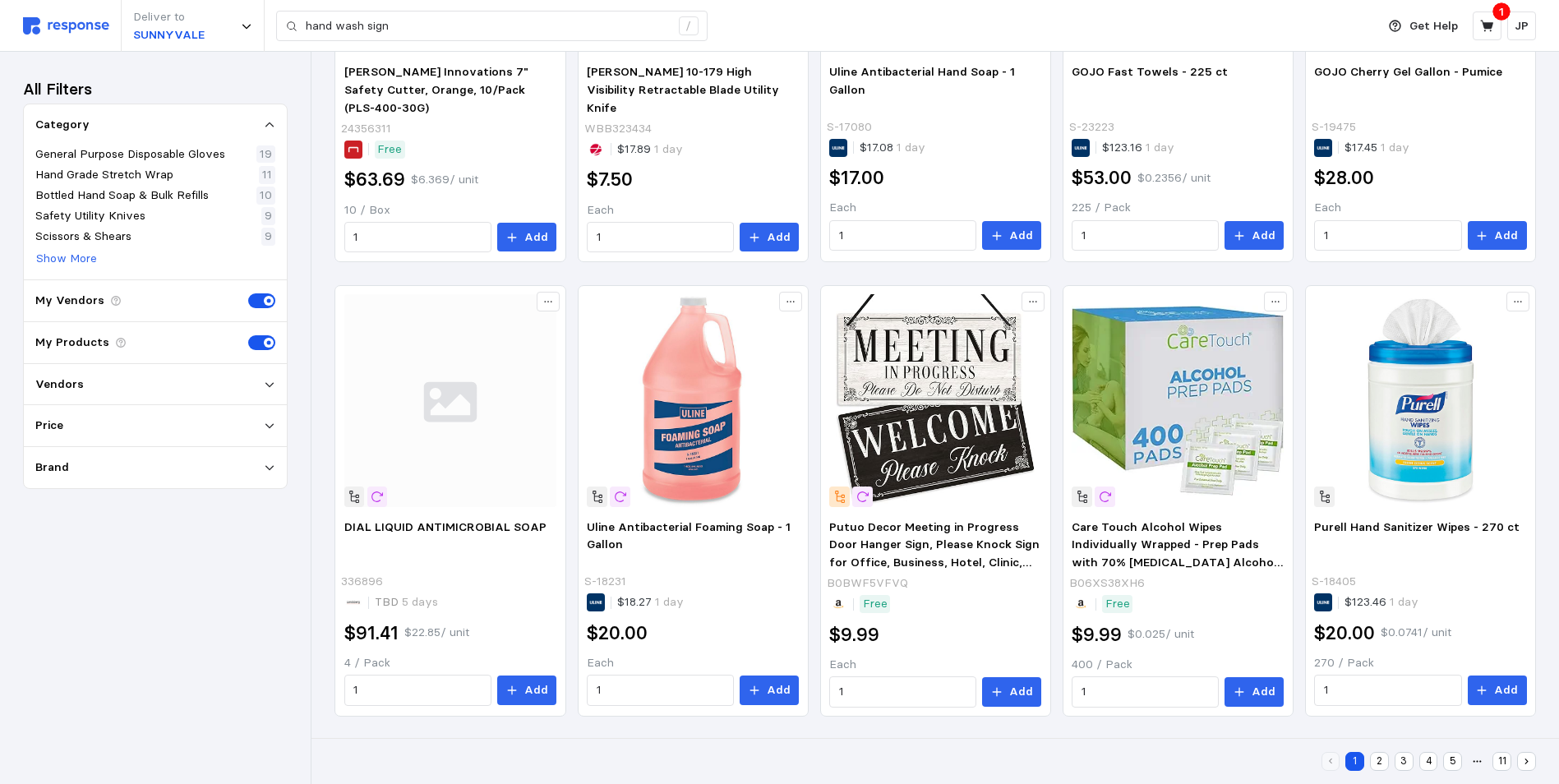
click at [1378, 761] on button "2" at bounding box center [1379, 761] width 19 height 19
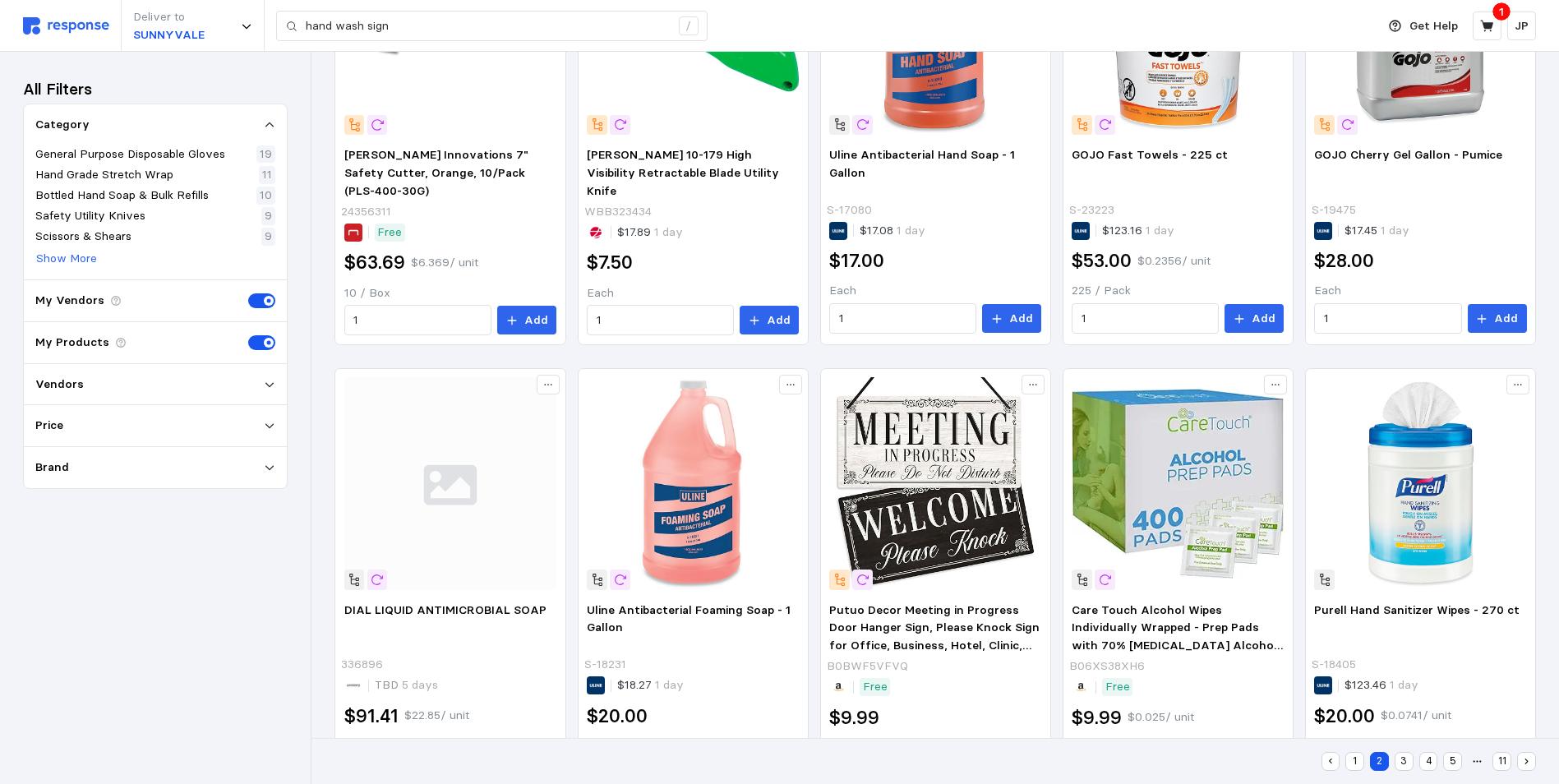
scroll to position [615, 0]
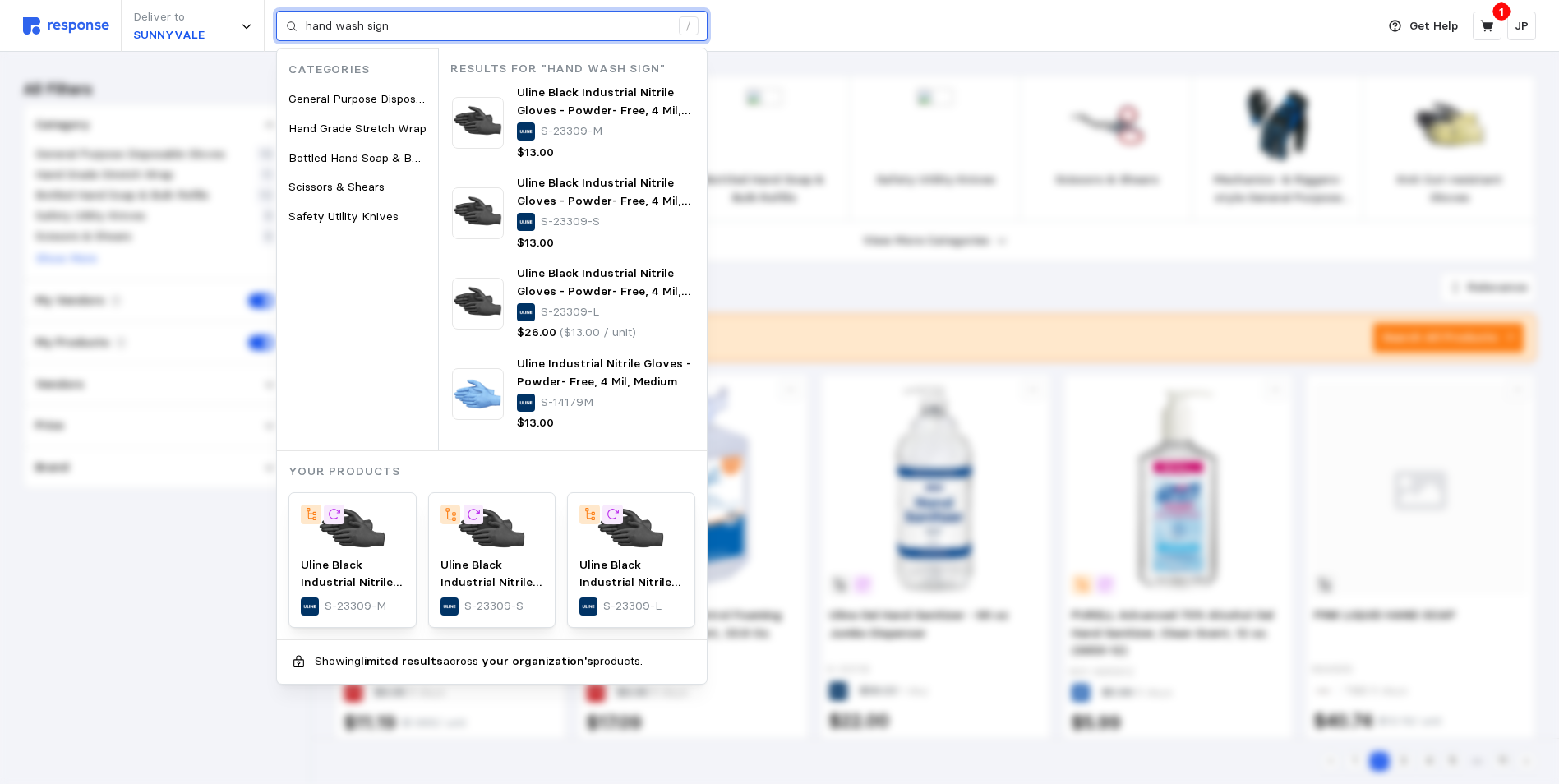
drag, startPoint x: 396, startPoint y: 22, endPoint x: 301, endPoint y: 25, distance: 95.0
click at [301, 25] on div "hand wash sign /" at bounding box center [492, 27] width 432 height 32
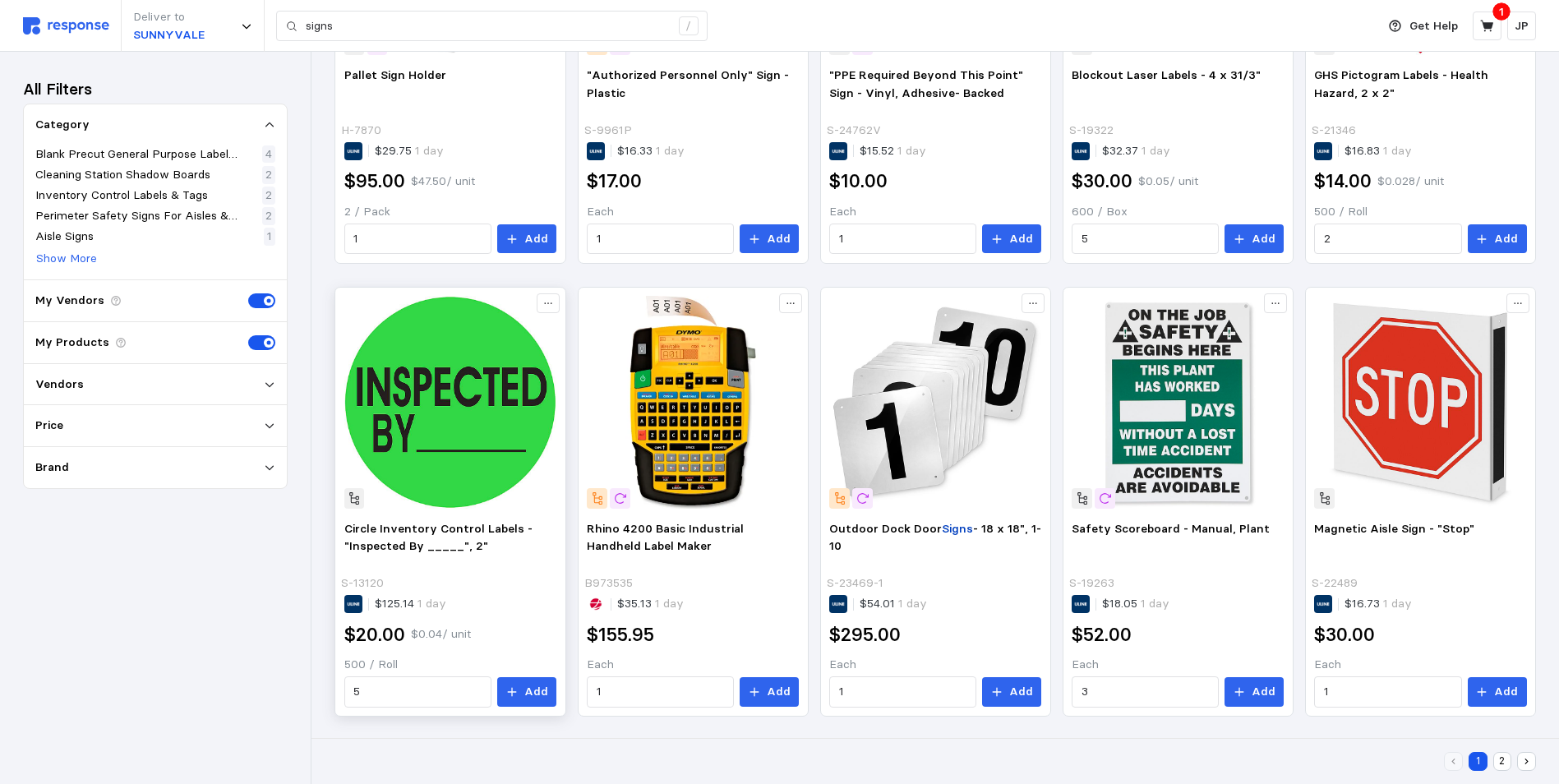
scroll to position [996, 0]
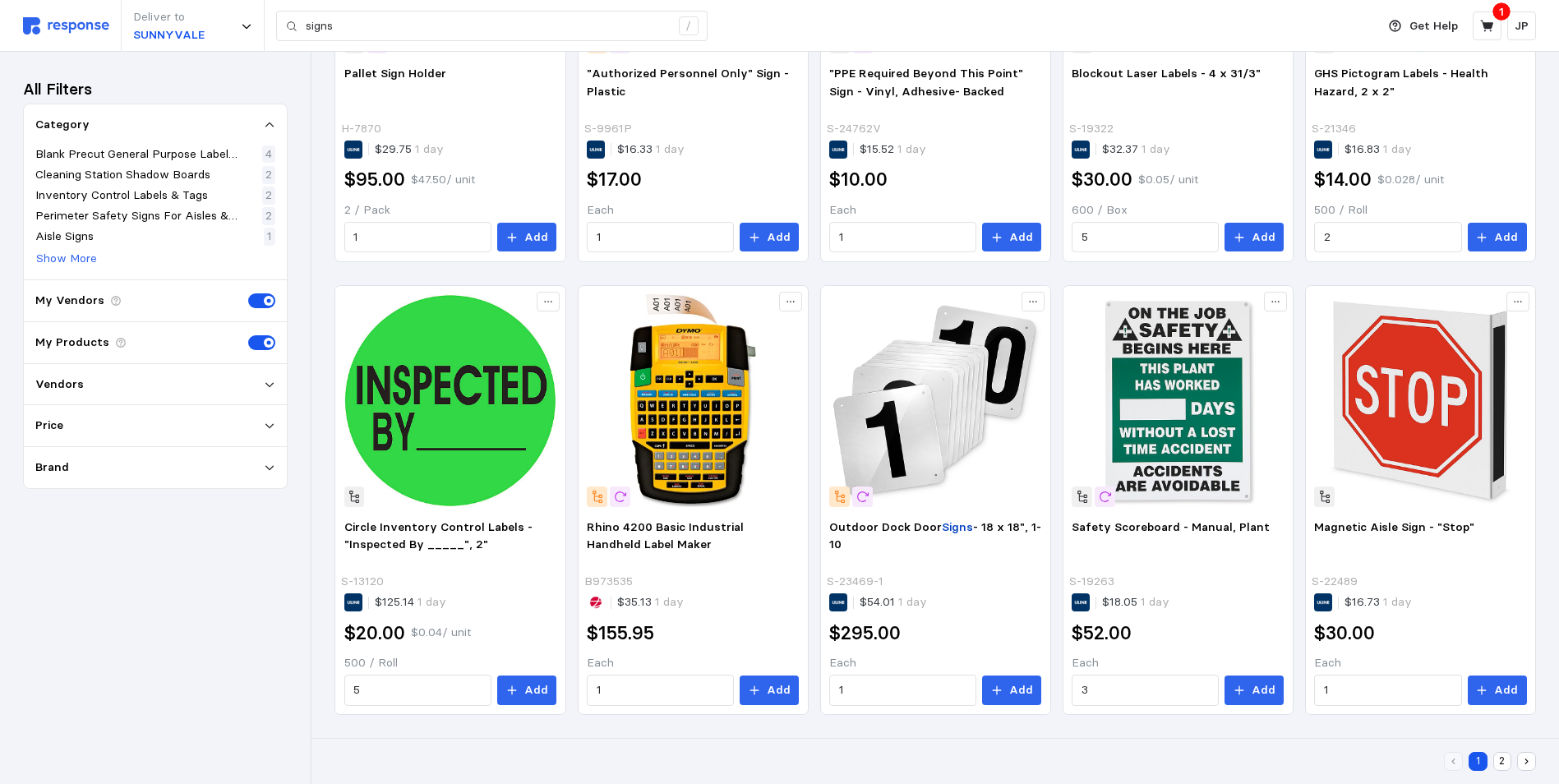
click at [1500, 762] on button "2" at bounding box center [1503, 761] width 19 height 19
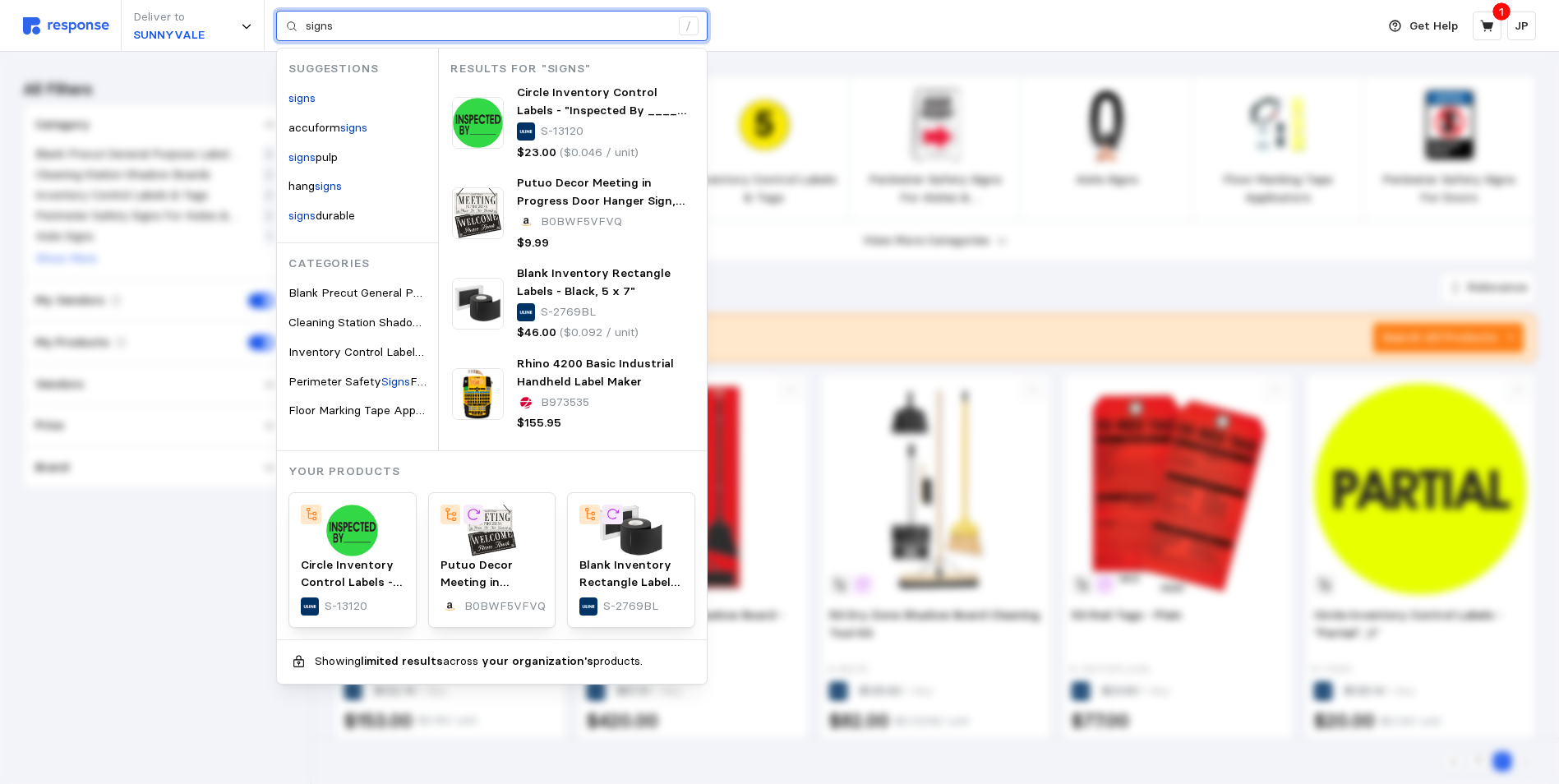
drag, startPoint x: 357, startPoint y: 22, endPoint x: 303, endPoint y: 22, distance: 54.0
click at [302, 24] on div "signs /" at bounding box center [492, 27] width 432 height 32
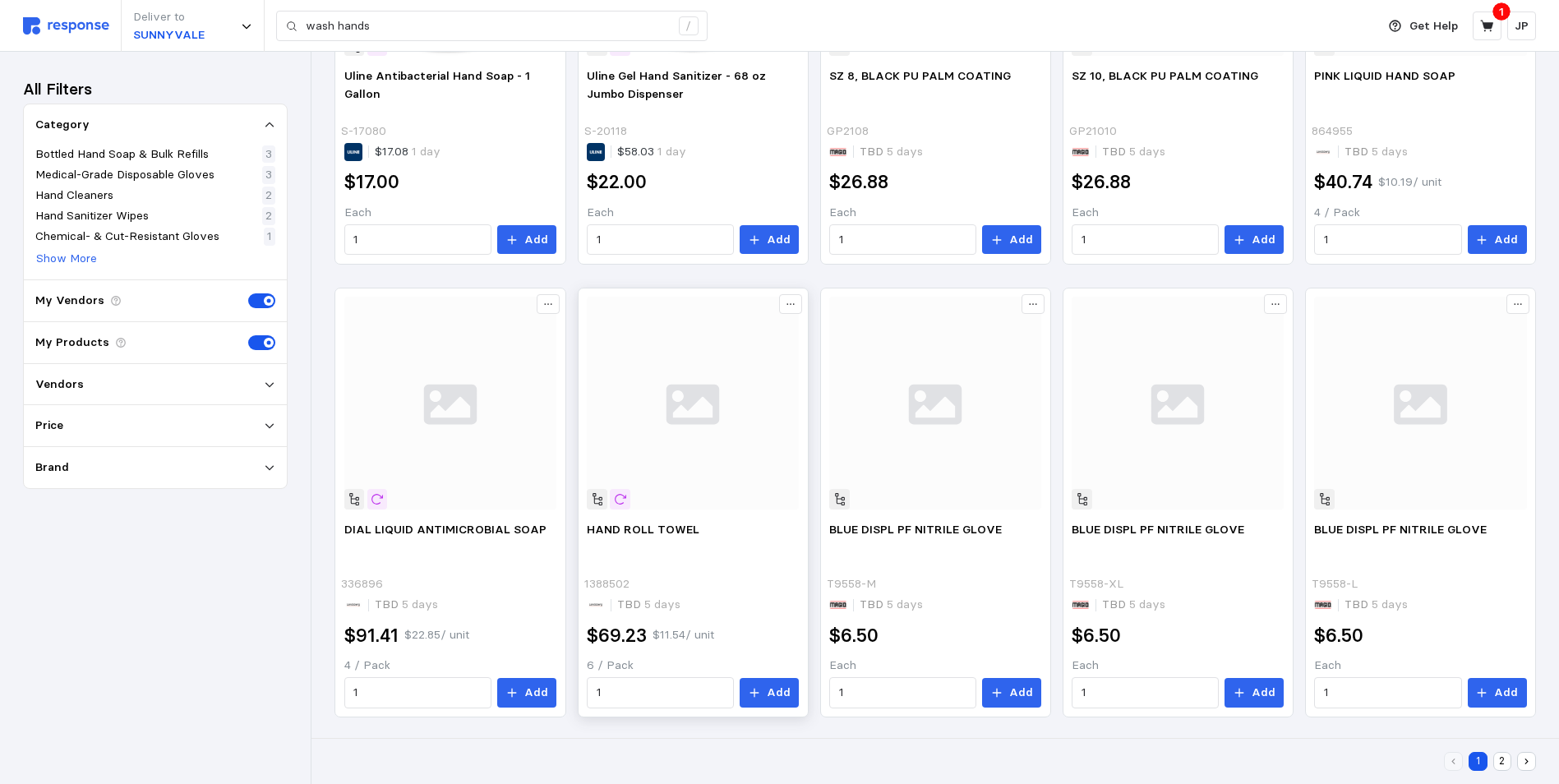
scroll to position [996, 0]
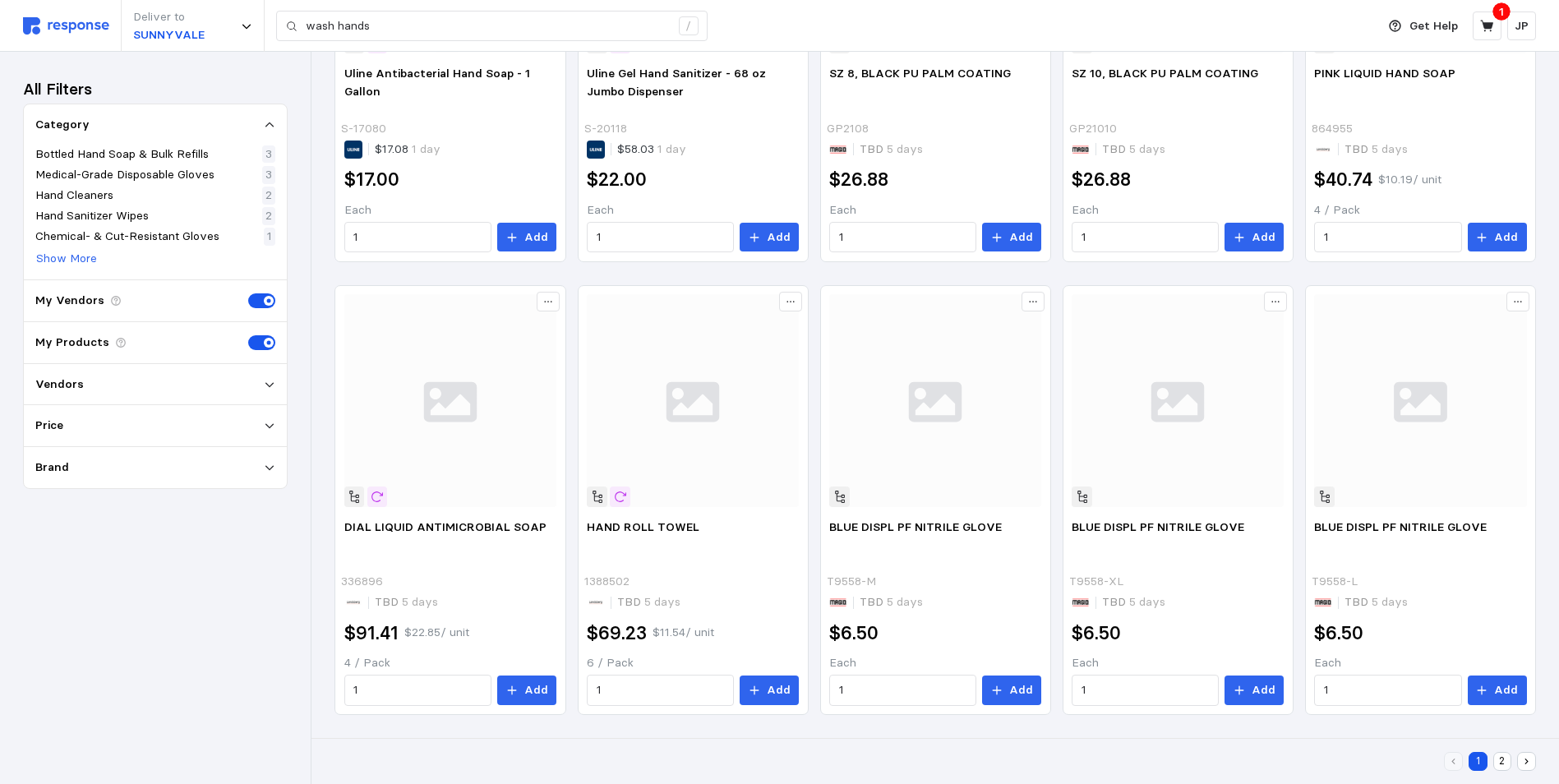
click at [1498, 762] on button "2" at bounding box center [1503, 761] width 19 height 19
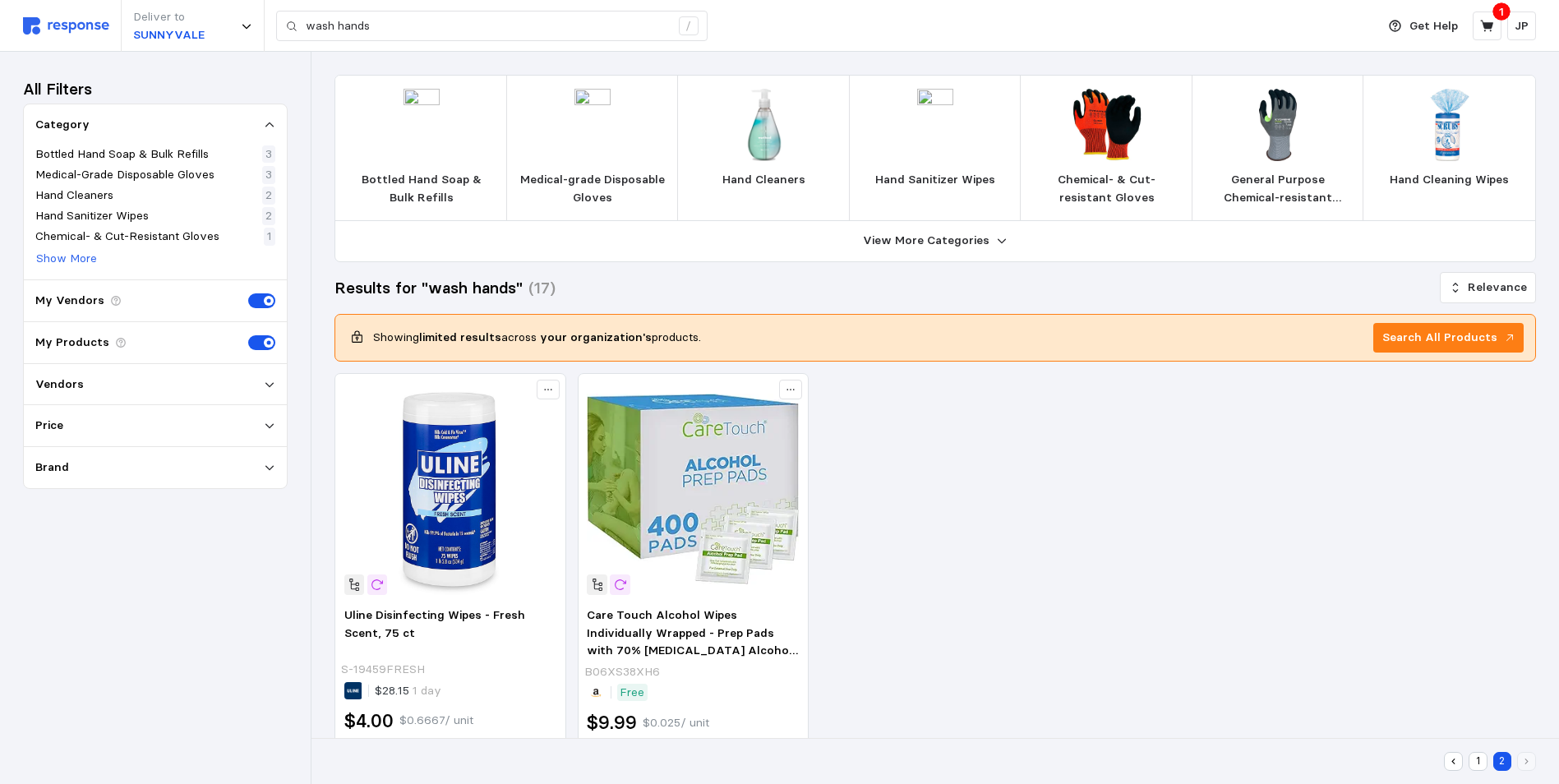
click at [66, 23] on img at bounding box center [66, 26] width 86 height 17
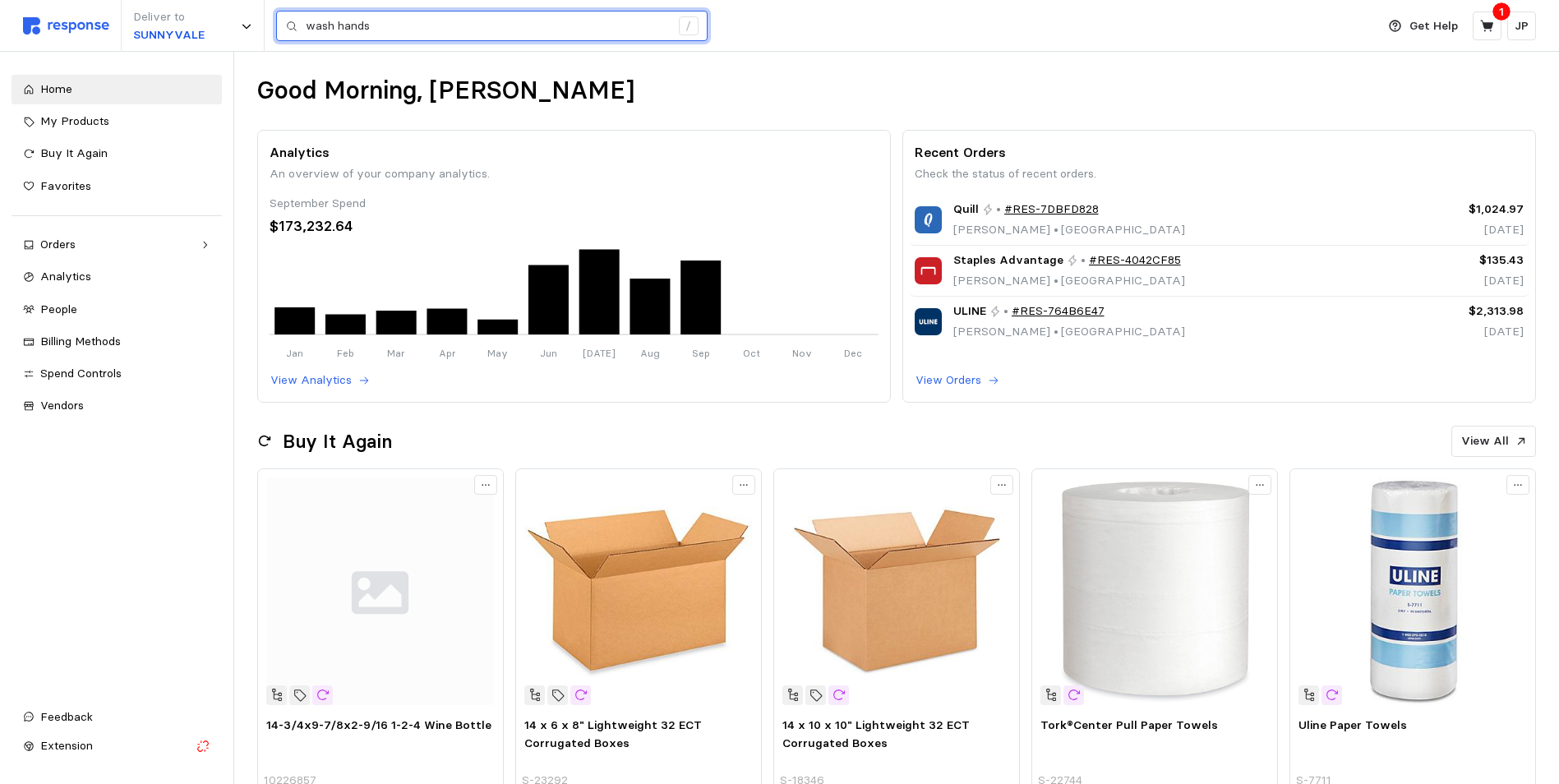
click at [383, 20] on input "wash hands" at bounding box center [487, 27] width 364 height 30
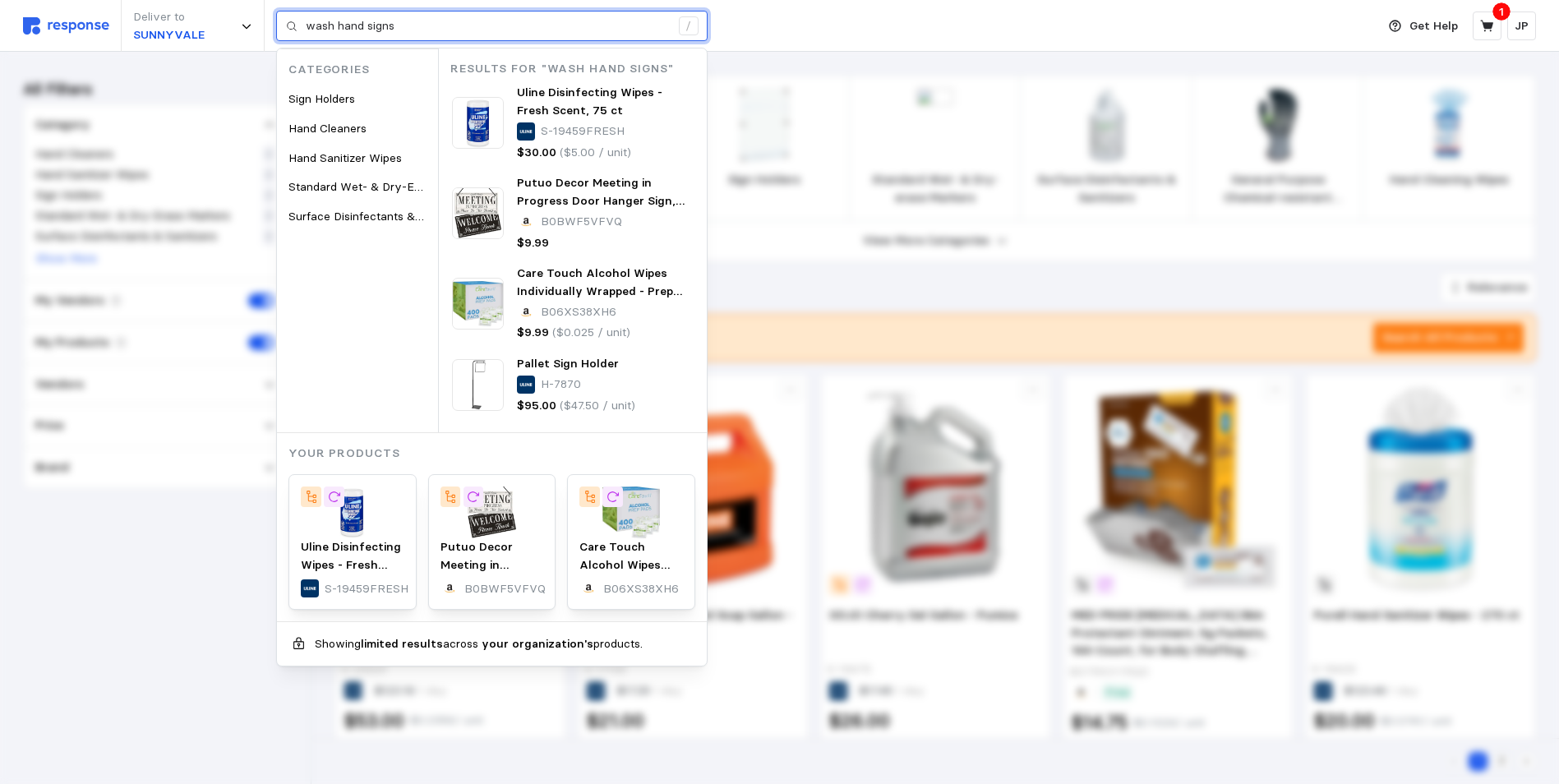
drag, startPoint x: 403, startPoint y: 23, endPoint x: 306, endPoint y: 22, distance: 97.0
click at [306, 22] on input "wash hand signs" at bounding box center [487, 27] width 364 height 30
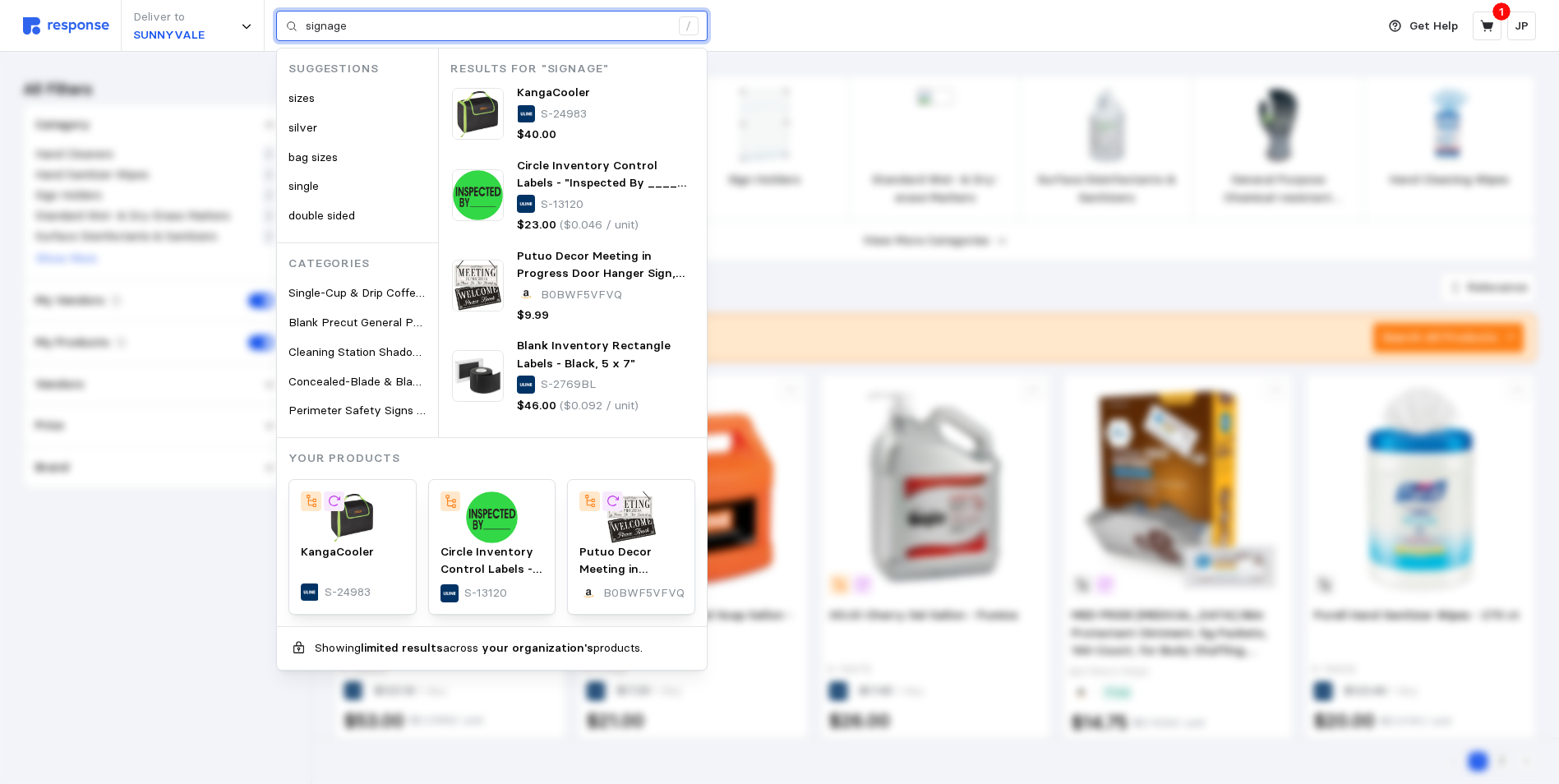
type input "signage"
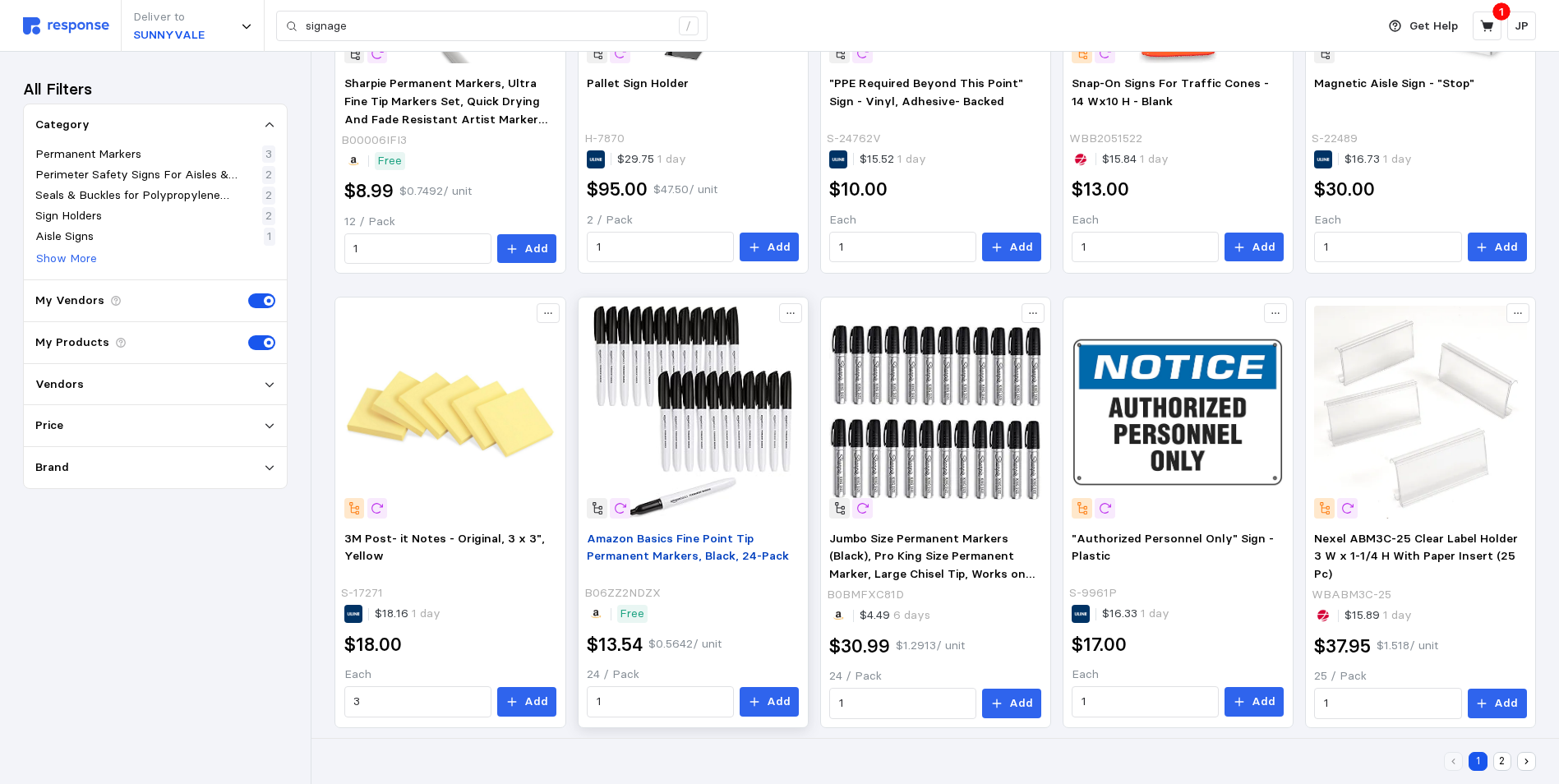
scroll to position [999, 0]
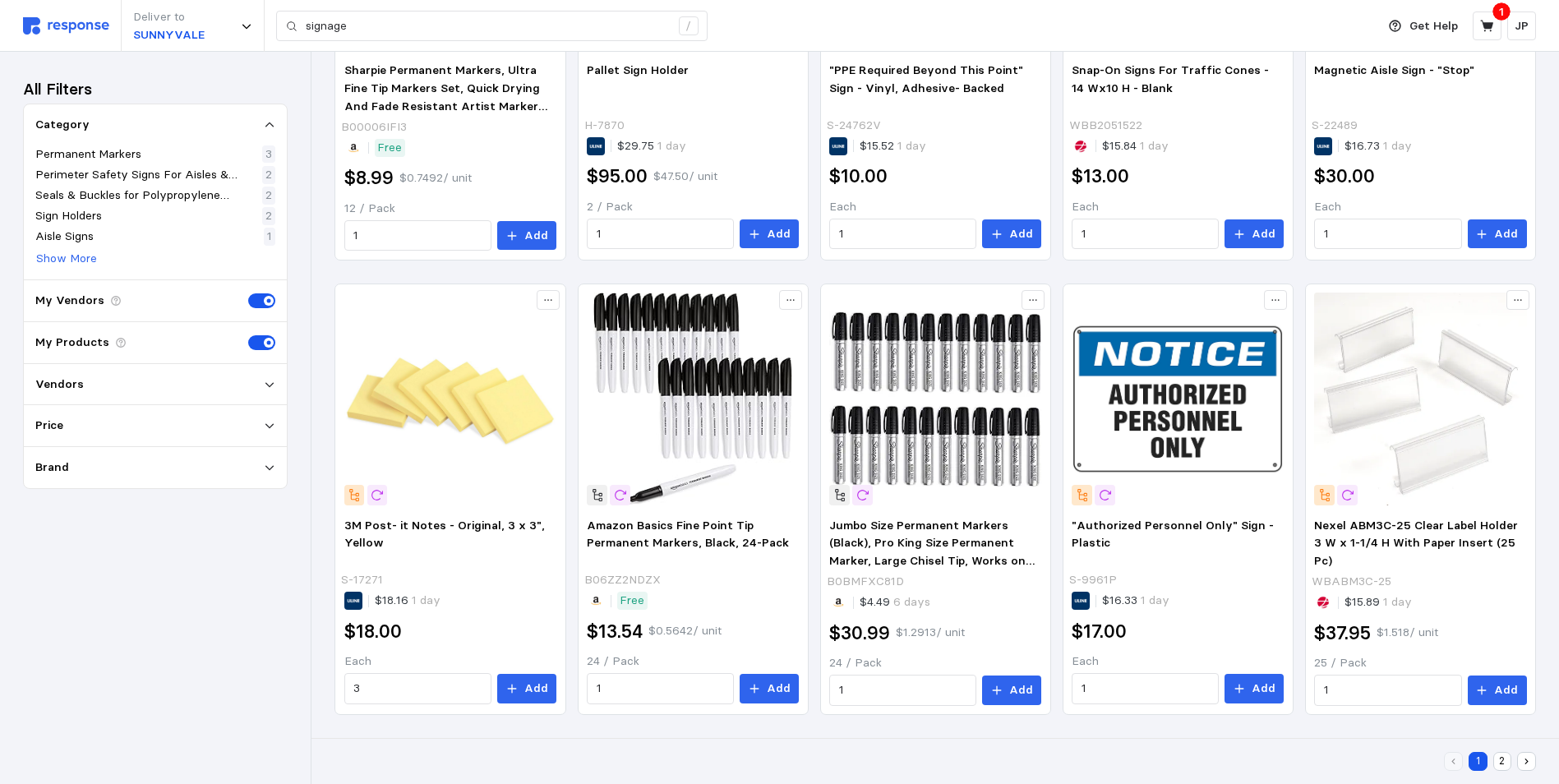
click at [1501, 760] on button "2" at bounding box center [1503, 761] width 19 height 19
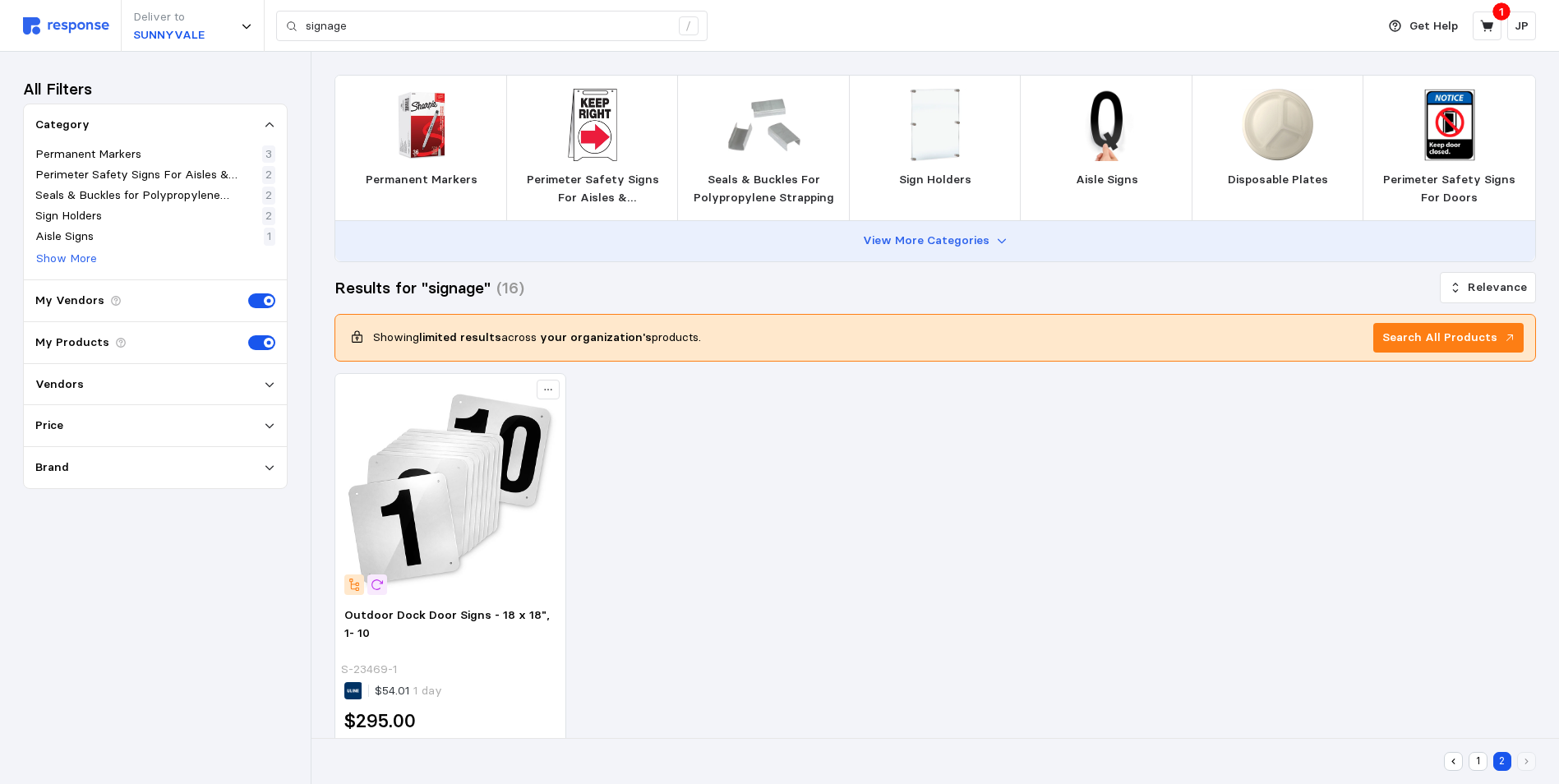
click at [997, 241] on icon at bounding box center [1002, 241] width 12 height 12
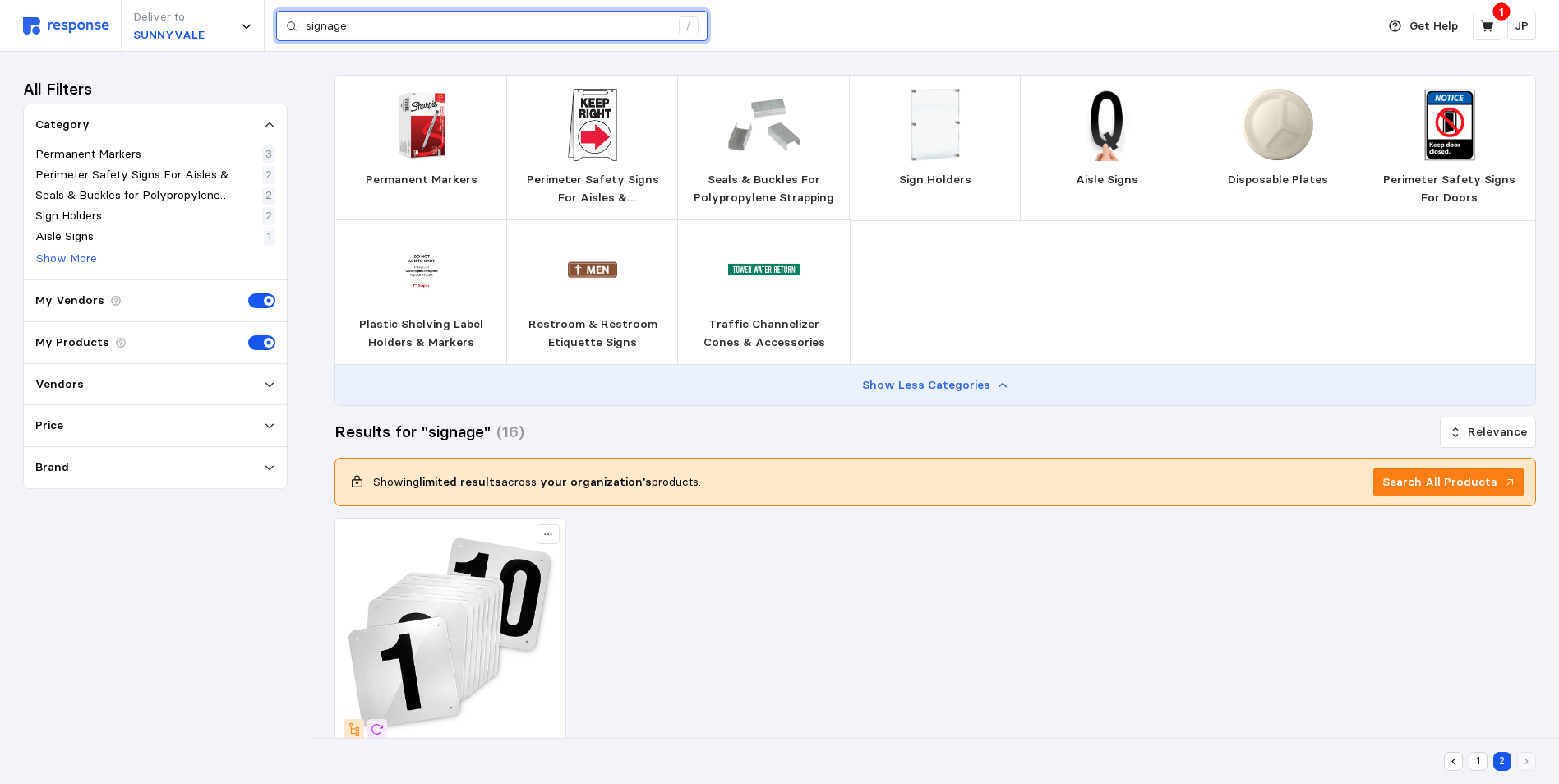
click at [381, 26] on input "signage" at bounding box center [487, 27] width 364 height 30
click at [1491, 27] on icon at bounding box center [1487, 26] width 13 height 12
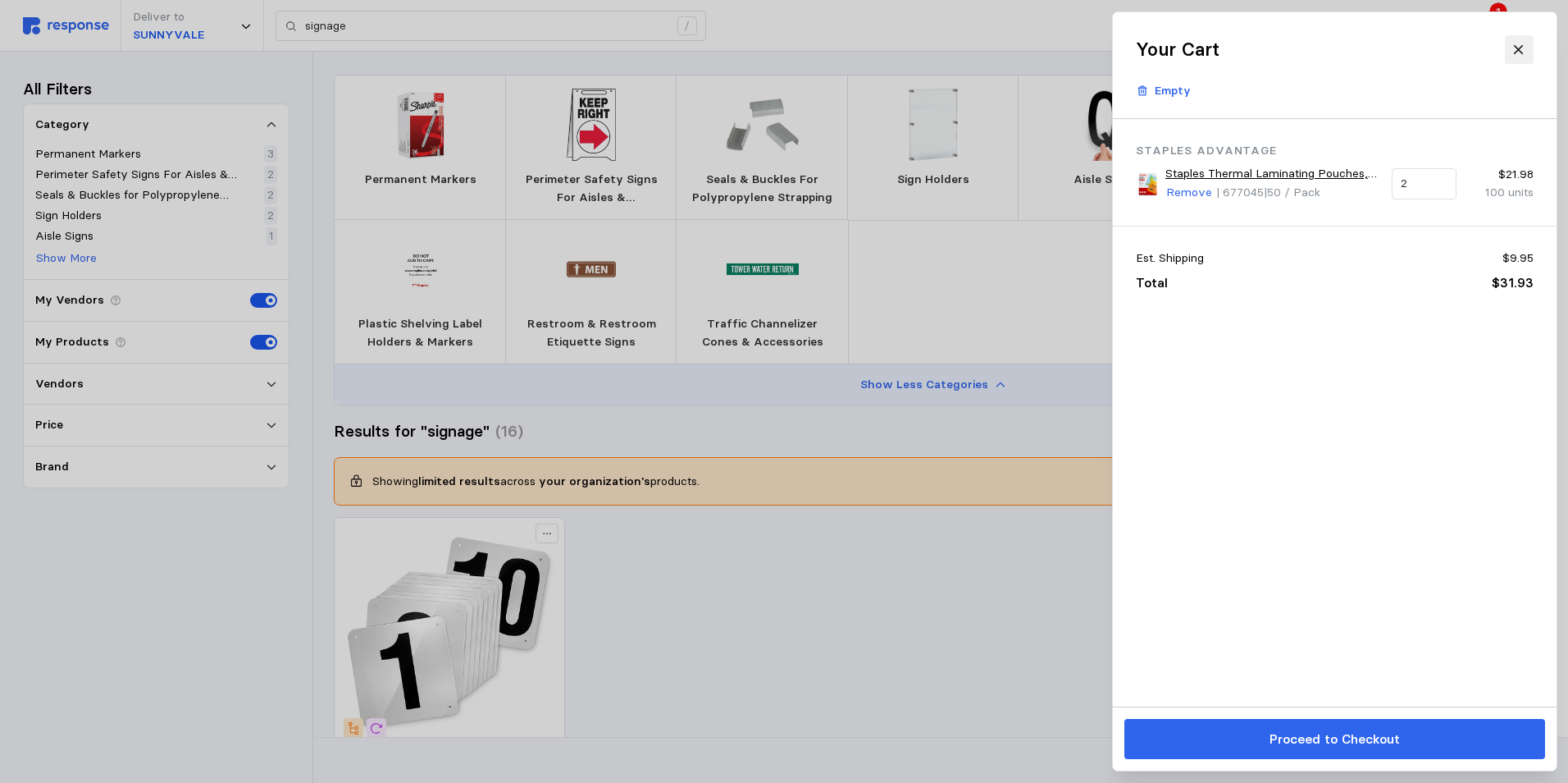
click at [1518, 46] on icon at bounding box center [1519, 50] width 15 height 15
